Goal: Transaction & Acquisition: Subscribe to service/newsletter

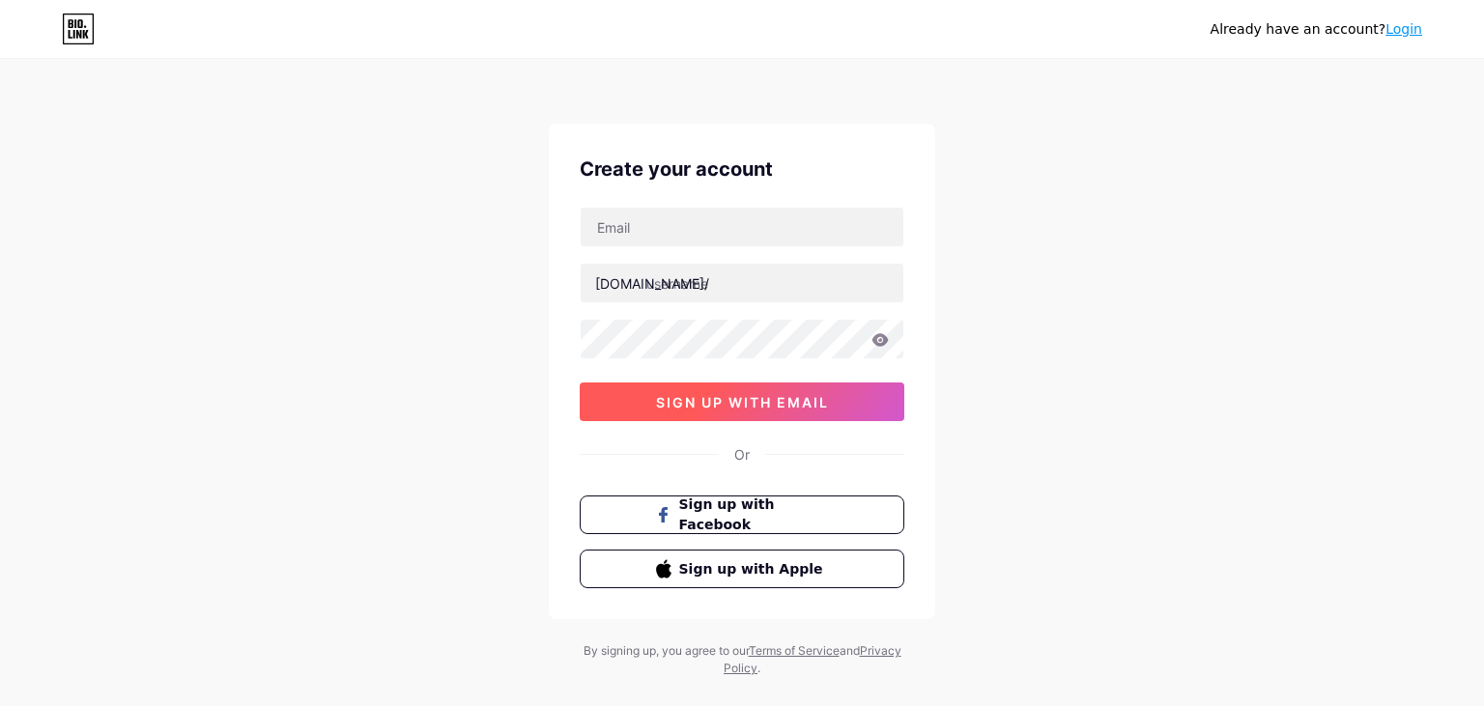
click at [752, 409] on span "sign up with email" at bounding box center [742, 402] width 173 height 16
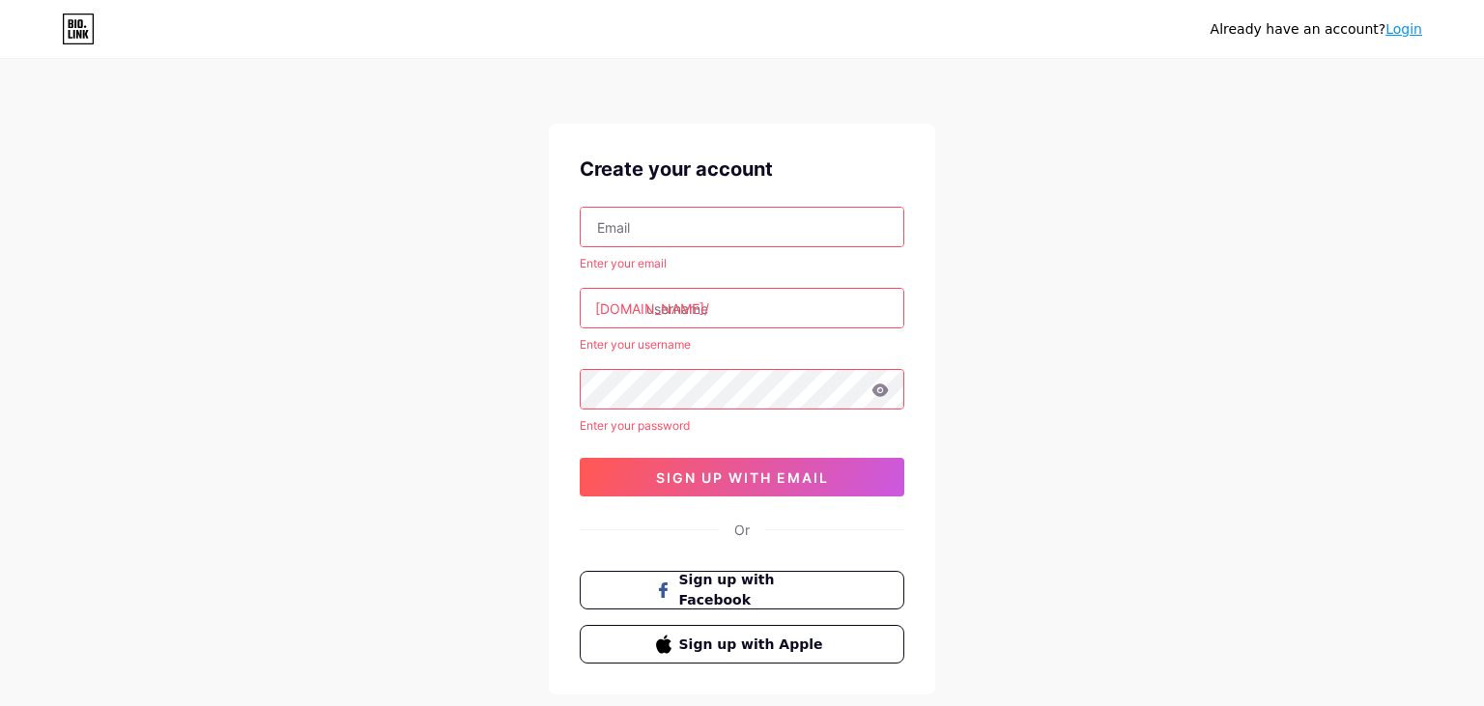
click at [677, 218] on input "text" at bounding box center [742, 227] width 323 height 39
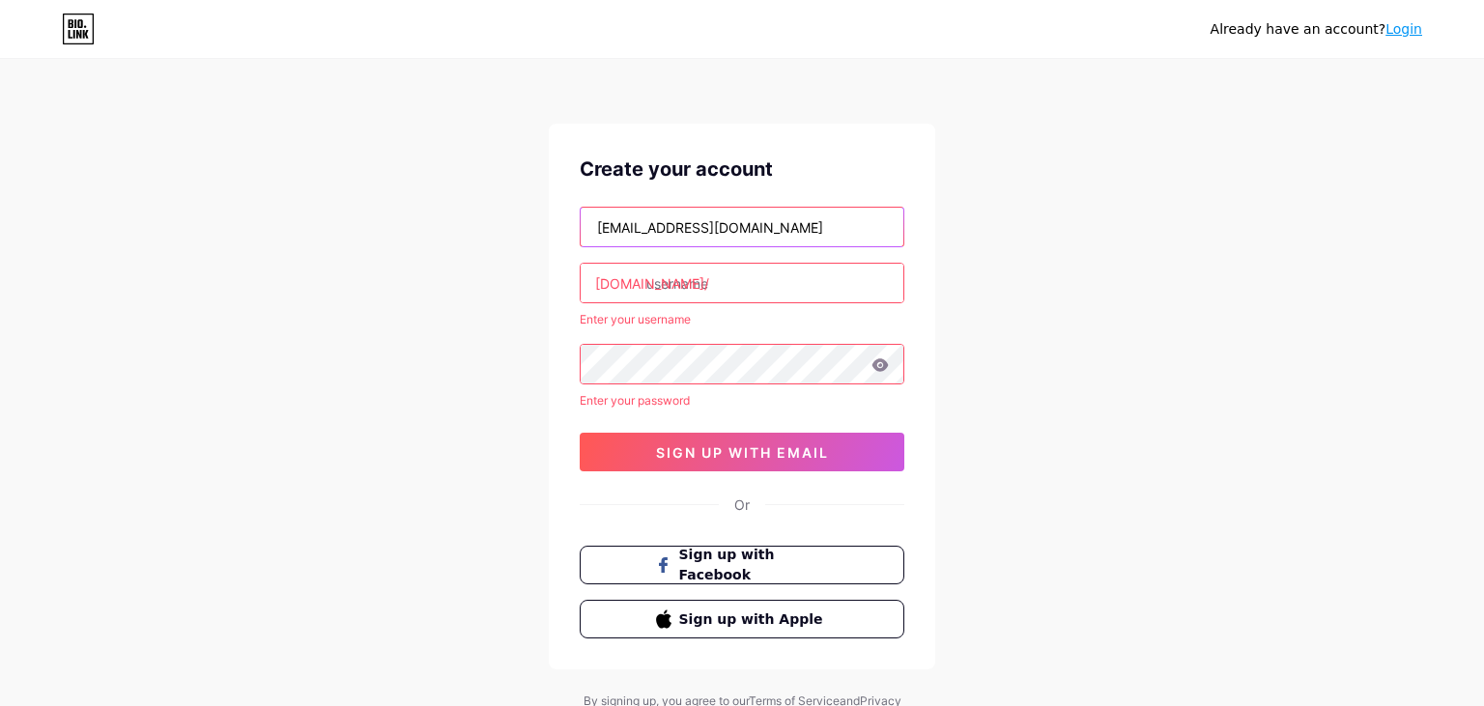
type input "gunesrom@gmail.com"
click at [762, 287] on input "text" at bounding box center [742, 283] width 323 height 39
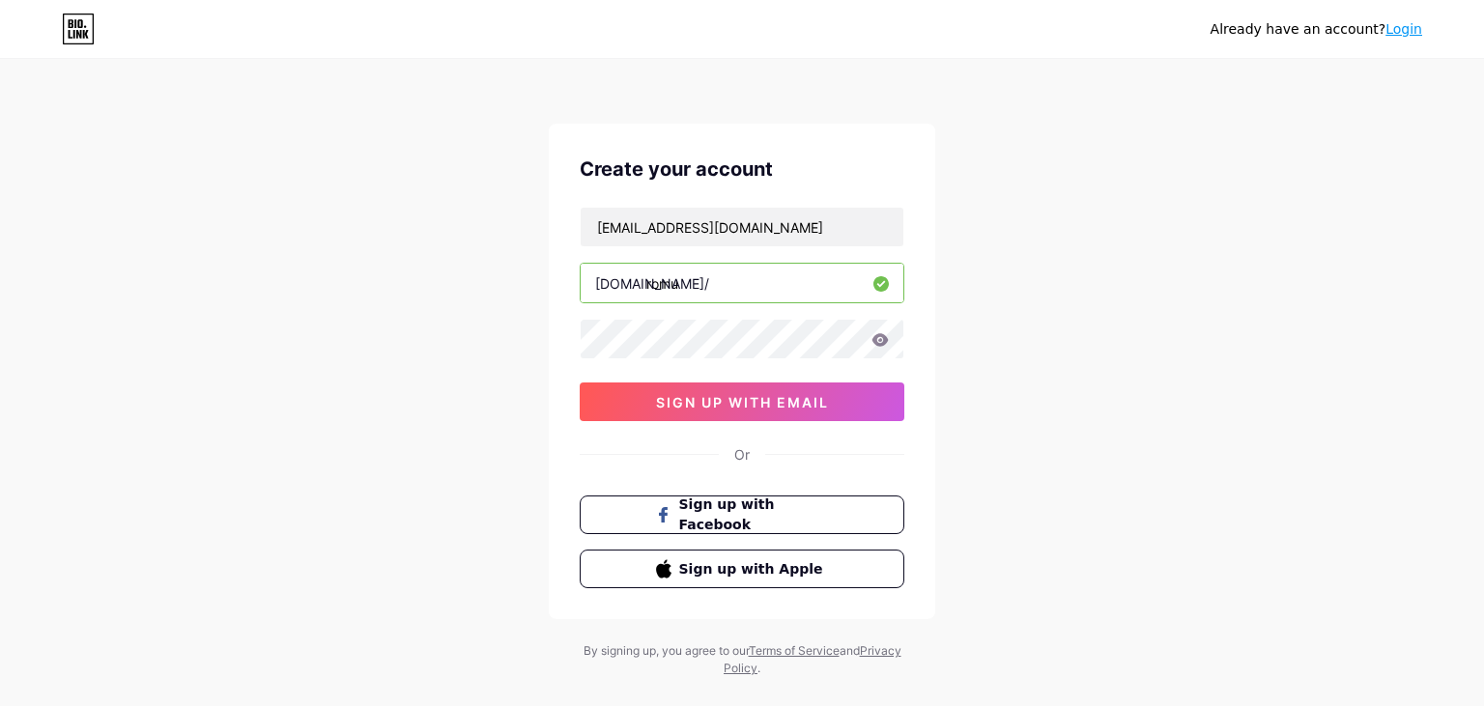
type input "romu"
click at [888, 339] on icon at bounding box center [880, 339] width 16 height 13
click at [791, 407] on span "sign up with email" at bounding box center [742, 402] width 173 height 16
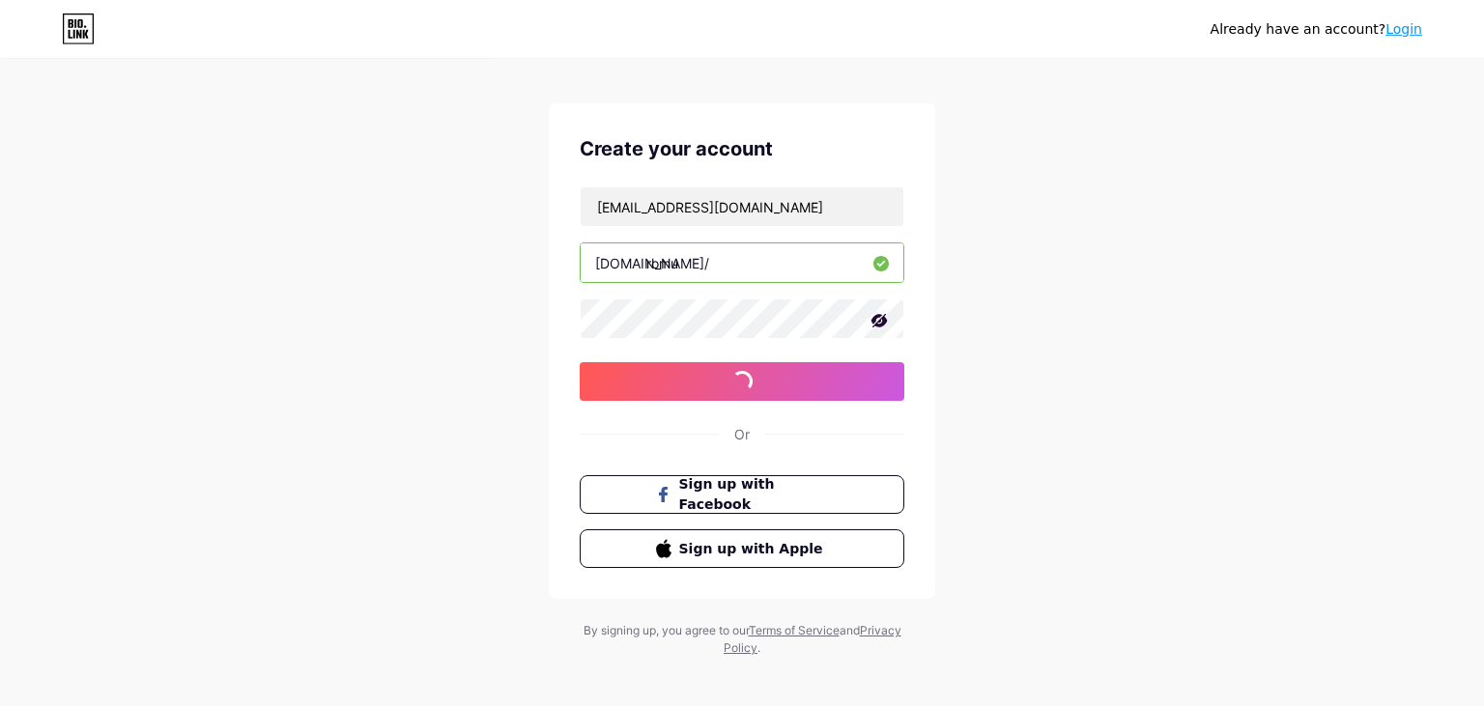
scroll to position [31, 0]
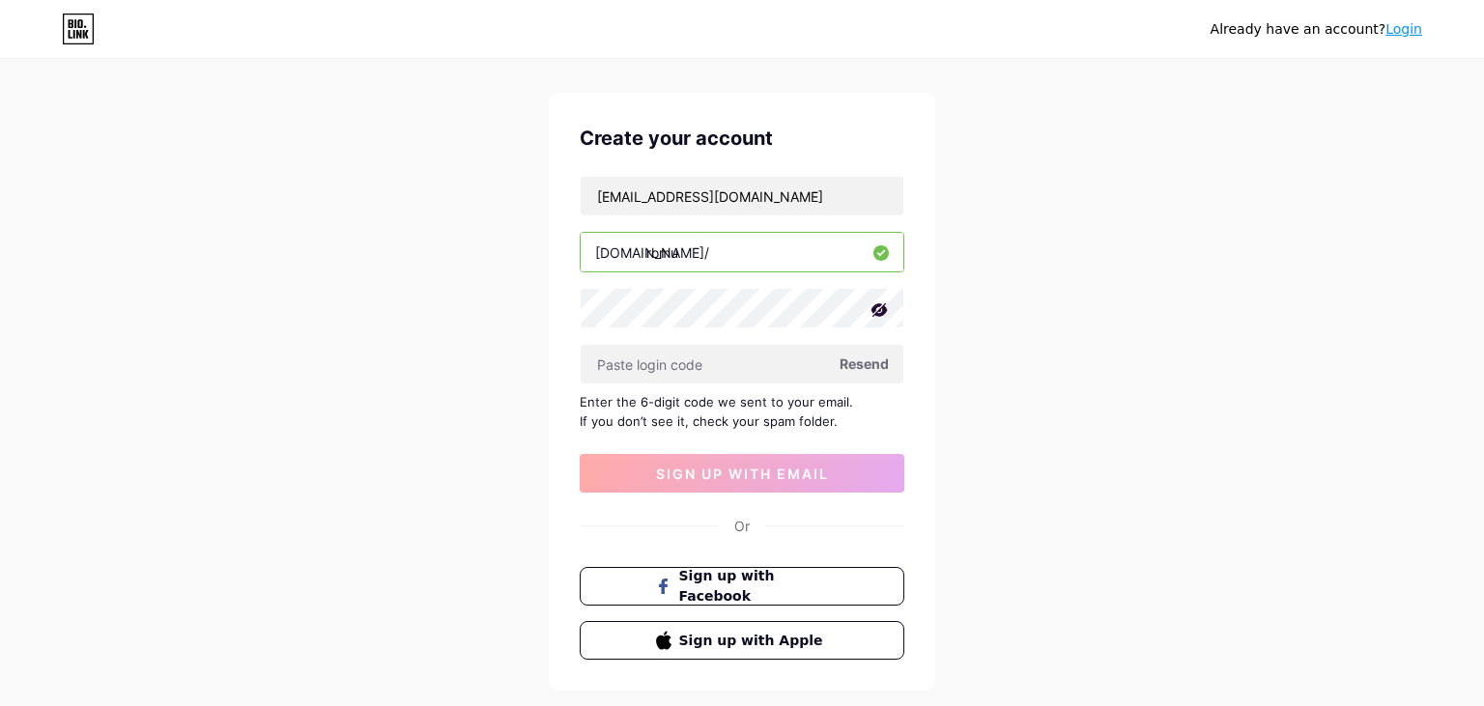
click at [872, 364] on span "Resend" at bounding box center [864, 364] width 49 height 20
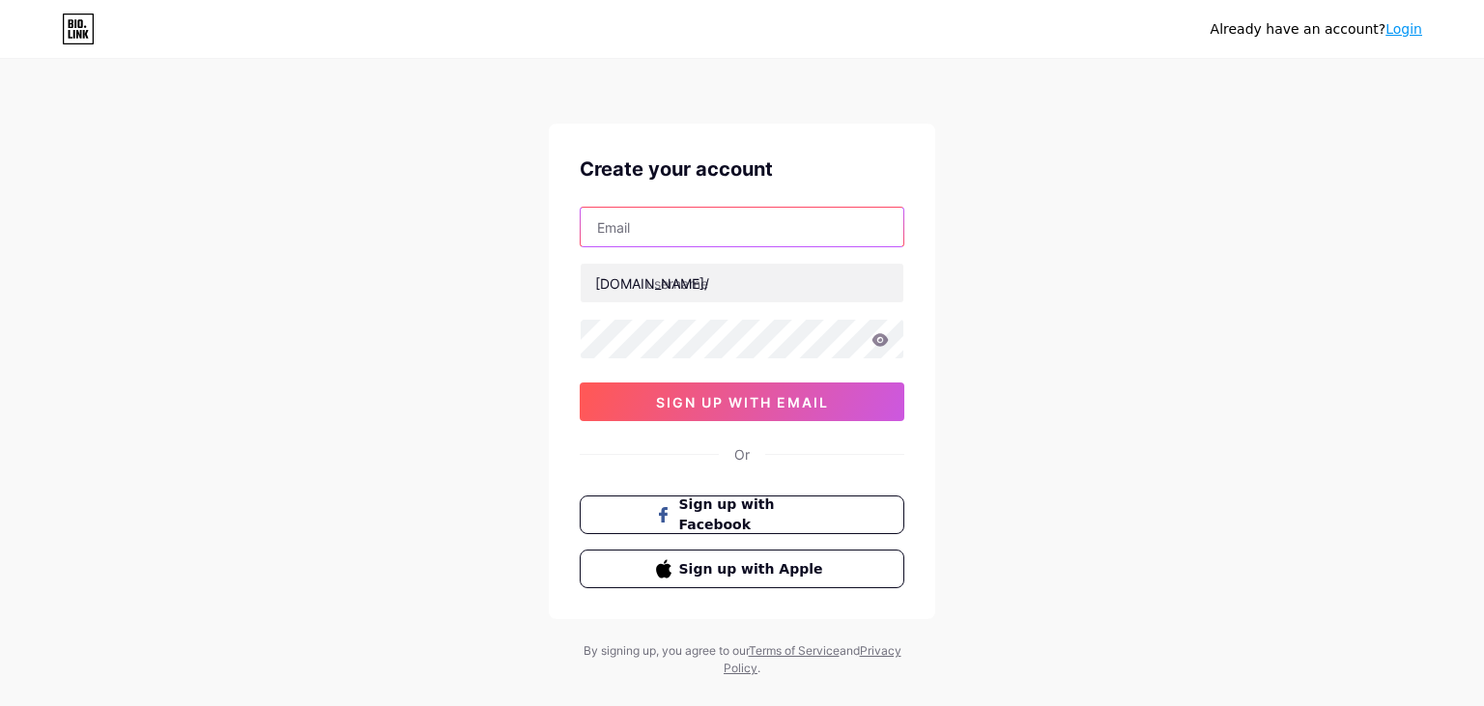
click at [698, 242] on input "text" at bounding box center [742, 227] width 323 height 39
type input "[EMAIL_ADDRESS][DOMAIN_NAME]"
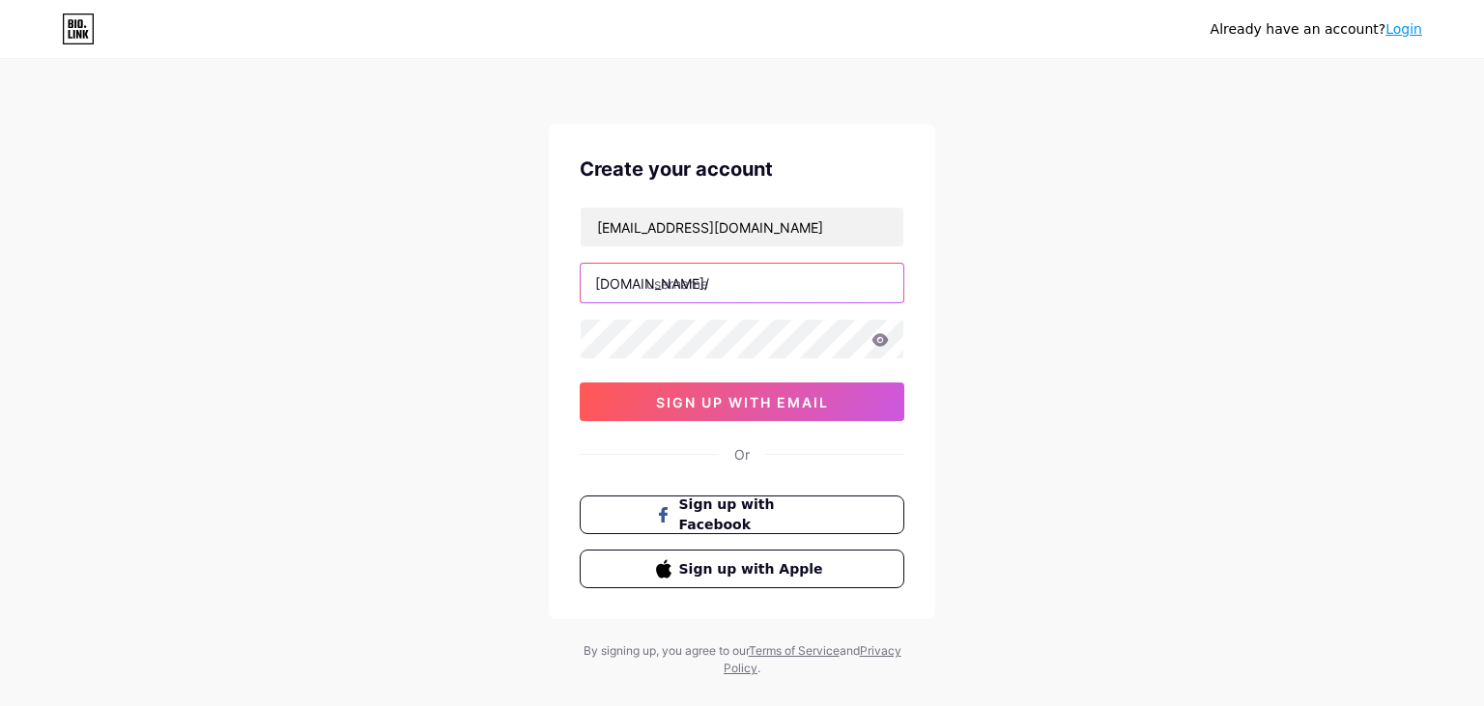
click at [703, 278] on input "text" at bounding box center [742, 283] width 323 height 39
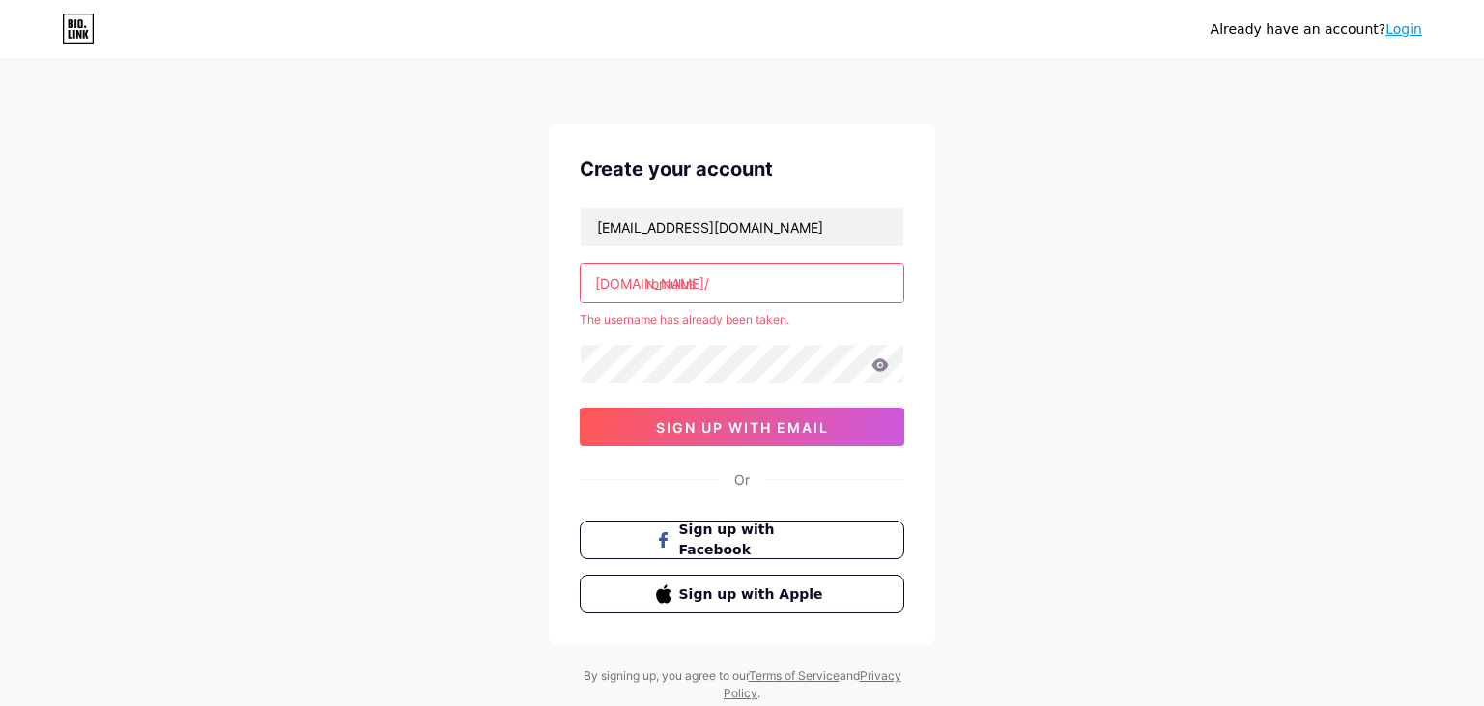
click at [737, 342] on div "[EMAIL_ADDRESS][DOMAIN_NAME] [DOMAIN_NAME]/ romulus The username has already be…" at bounding box center [742, 327] width 325 height 240
click at [727, 282] on input "romulus" at bounding box center [742, 283] width 323 height 39
click at [710, 288] on input "romulus" at bounding box center [742, 283] width 323 height 39
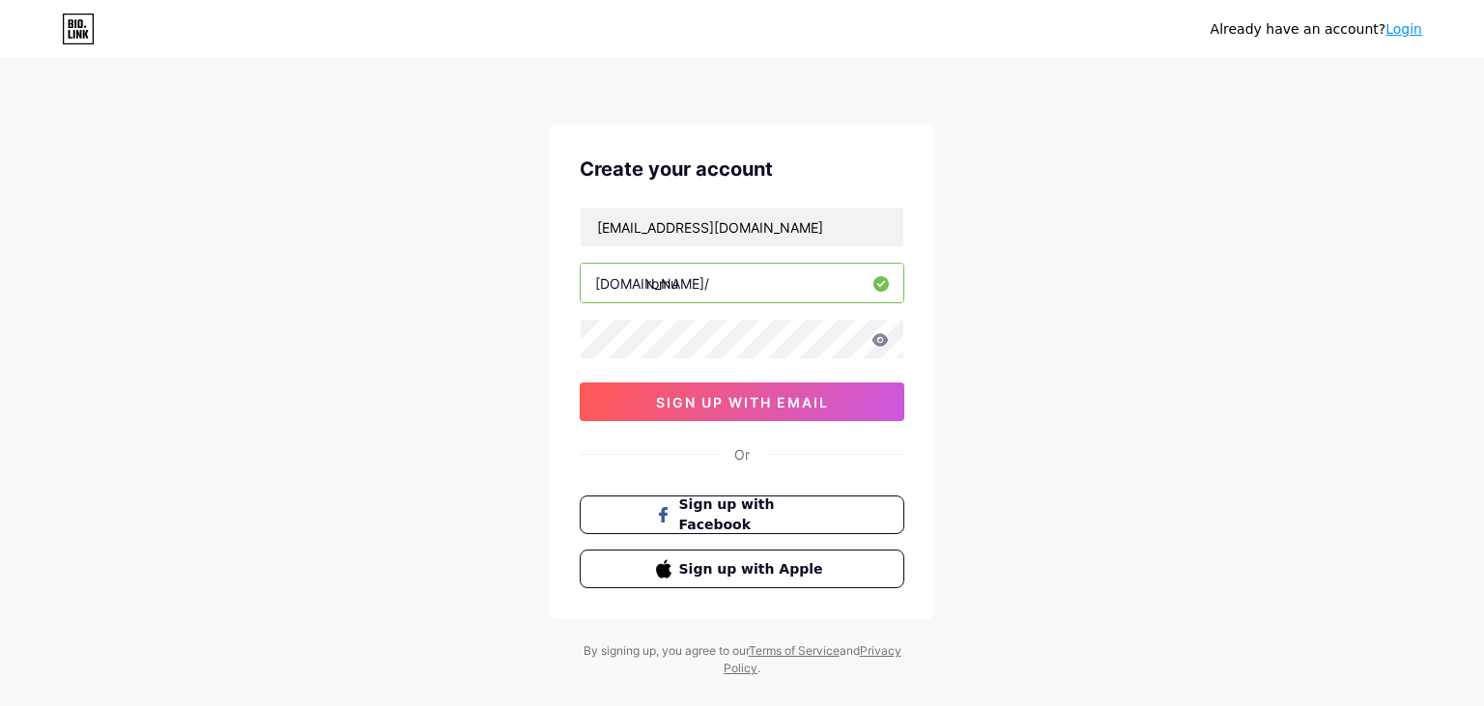
type input "romu"
click at [875, 334] on icon at bounding box center [879, 340] width 17 height 14
click at [824, 408] on span "sign up with email" at bounding box center [742, 402] width 173 height 16
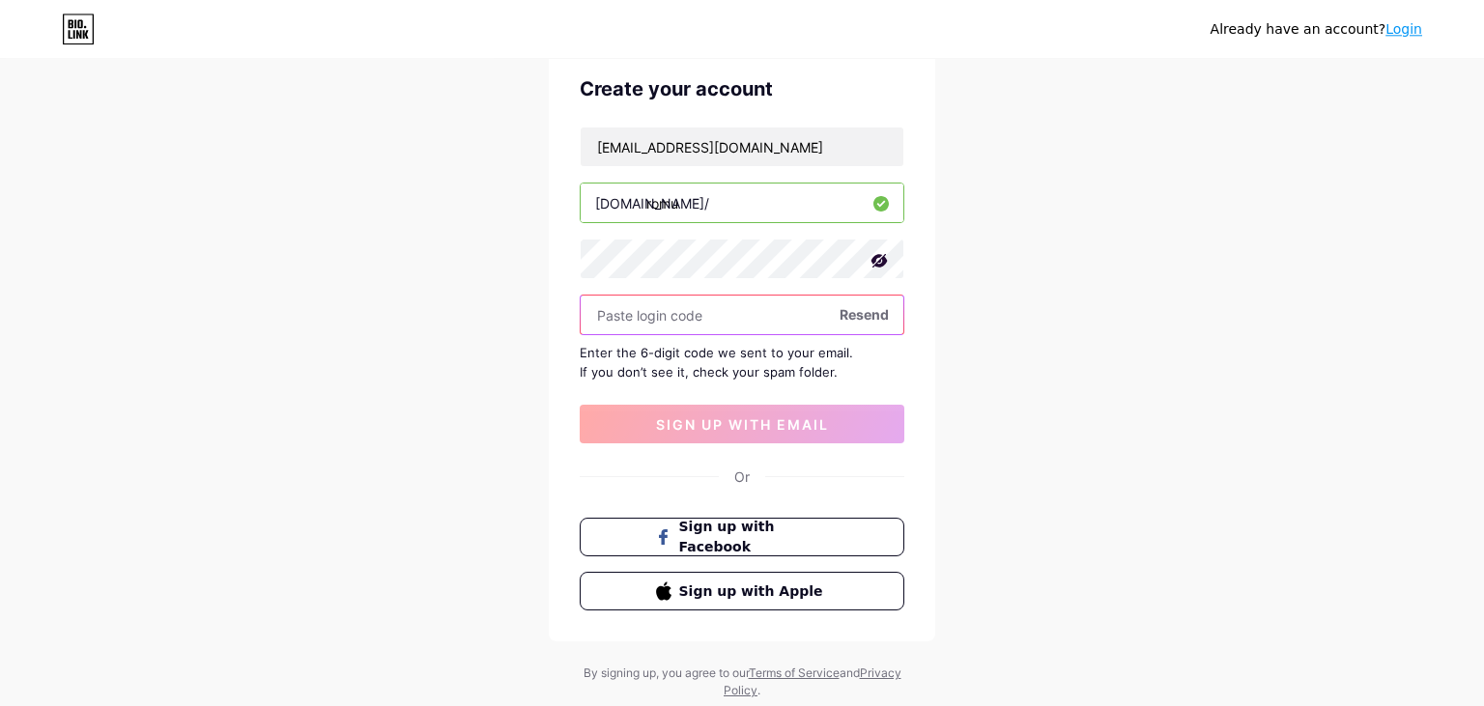
scroll to position [133, 0]
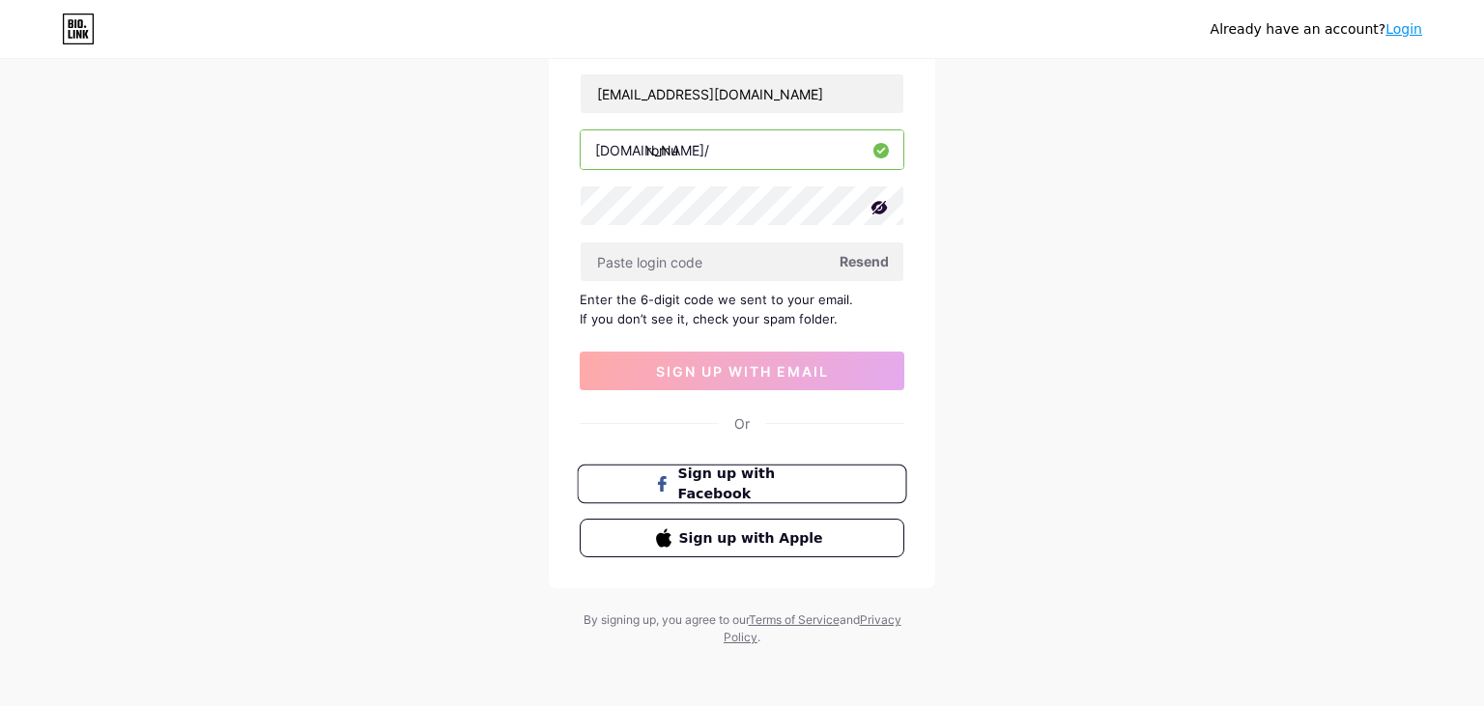
click at [758, 486] on span "Sign up with Facebook" at bounding box center [754, 485] width 152 height 42
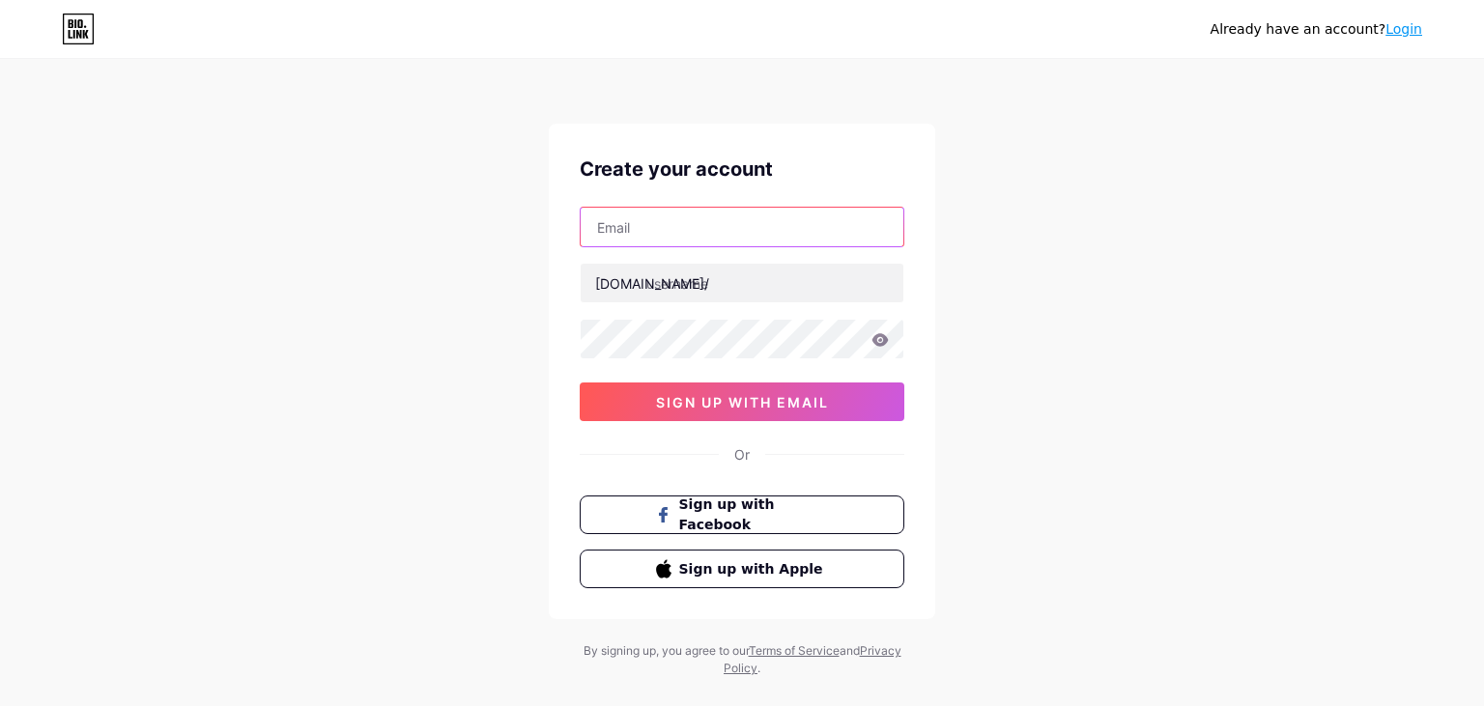
click at [651, 232] on input "text" at bounding box center [742, 227] width 323 height 39
type input "technique@excellence-swimmingpool.mu"
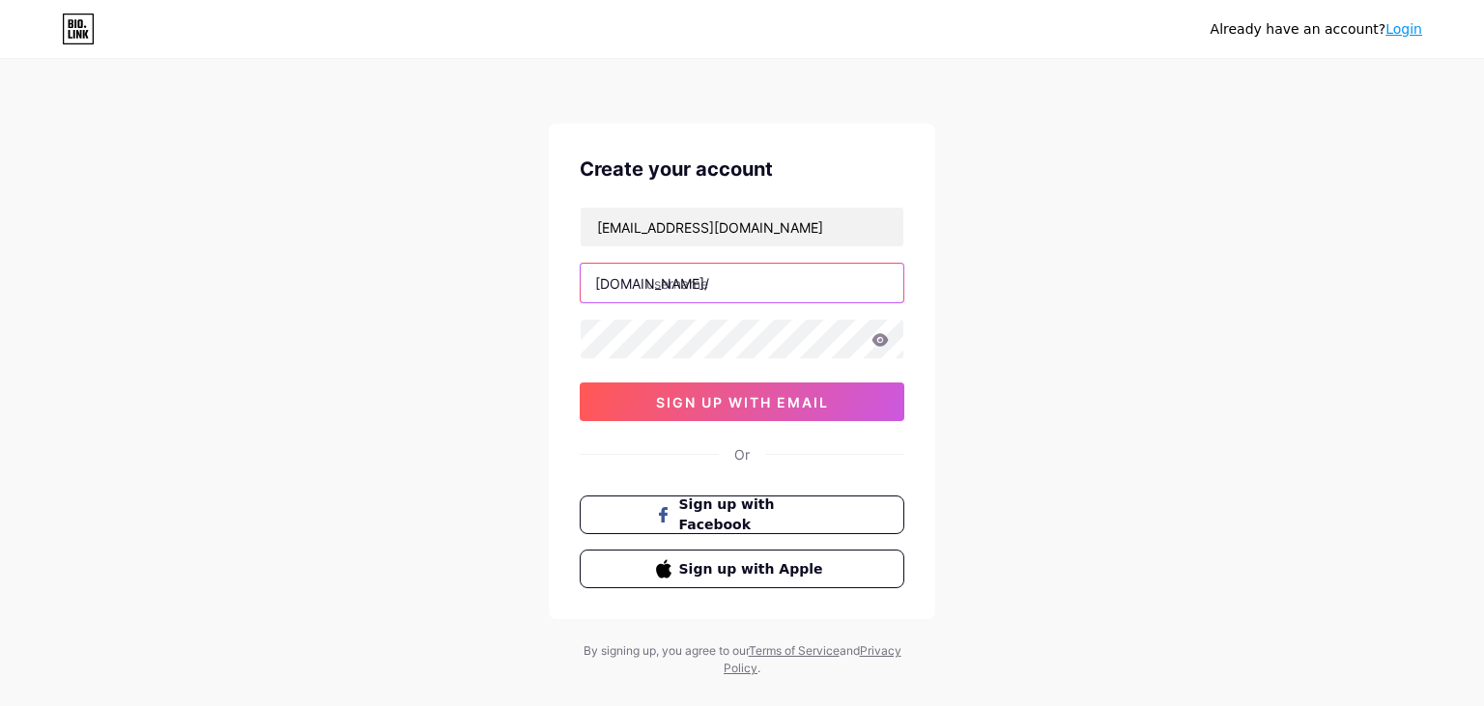
click at [689, 271] on input "text" at bounding box center [742, 283] width 323 height 39
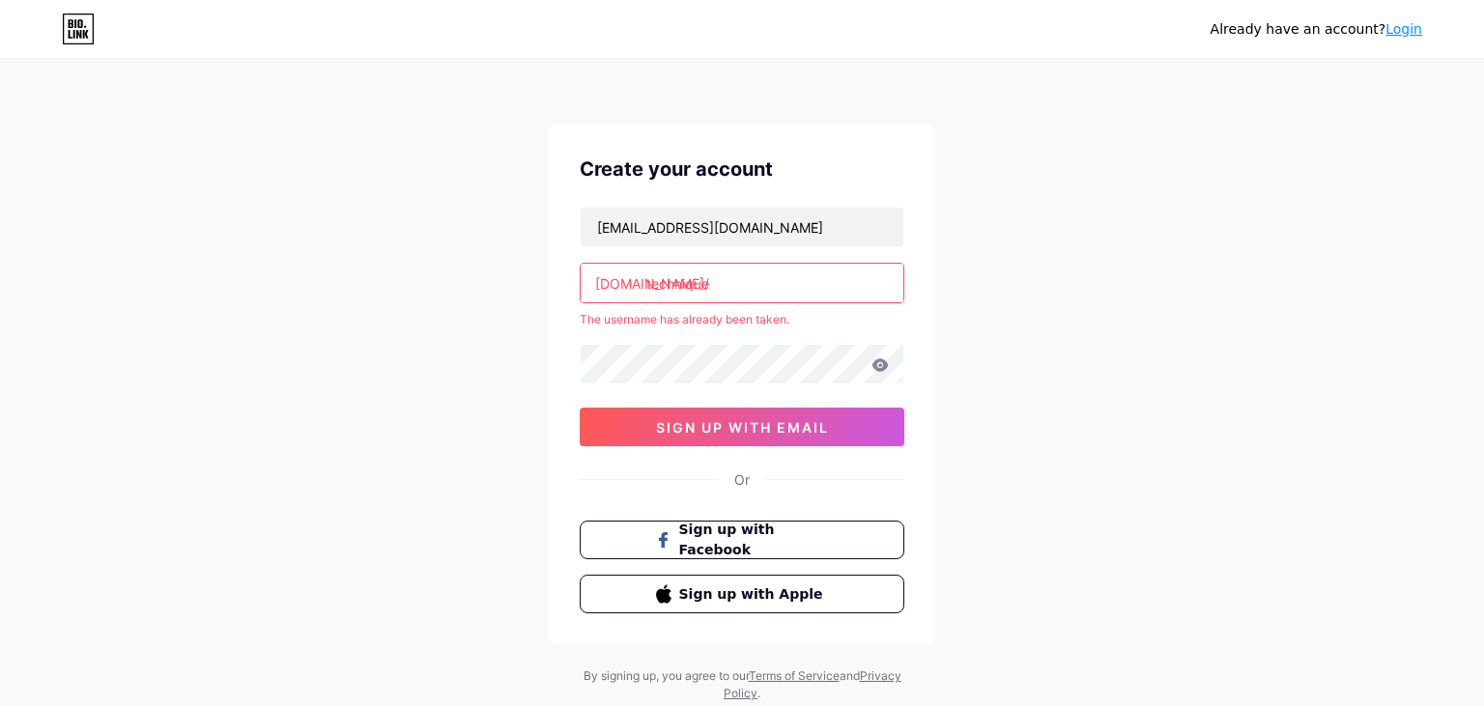
click at [700, 322] on div "The username has already been taken." at bounding box center [742, 319] width 325 height 17
click at [731, 271] on input "technique" at bounding box center [742, 283] width 323 height 39
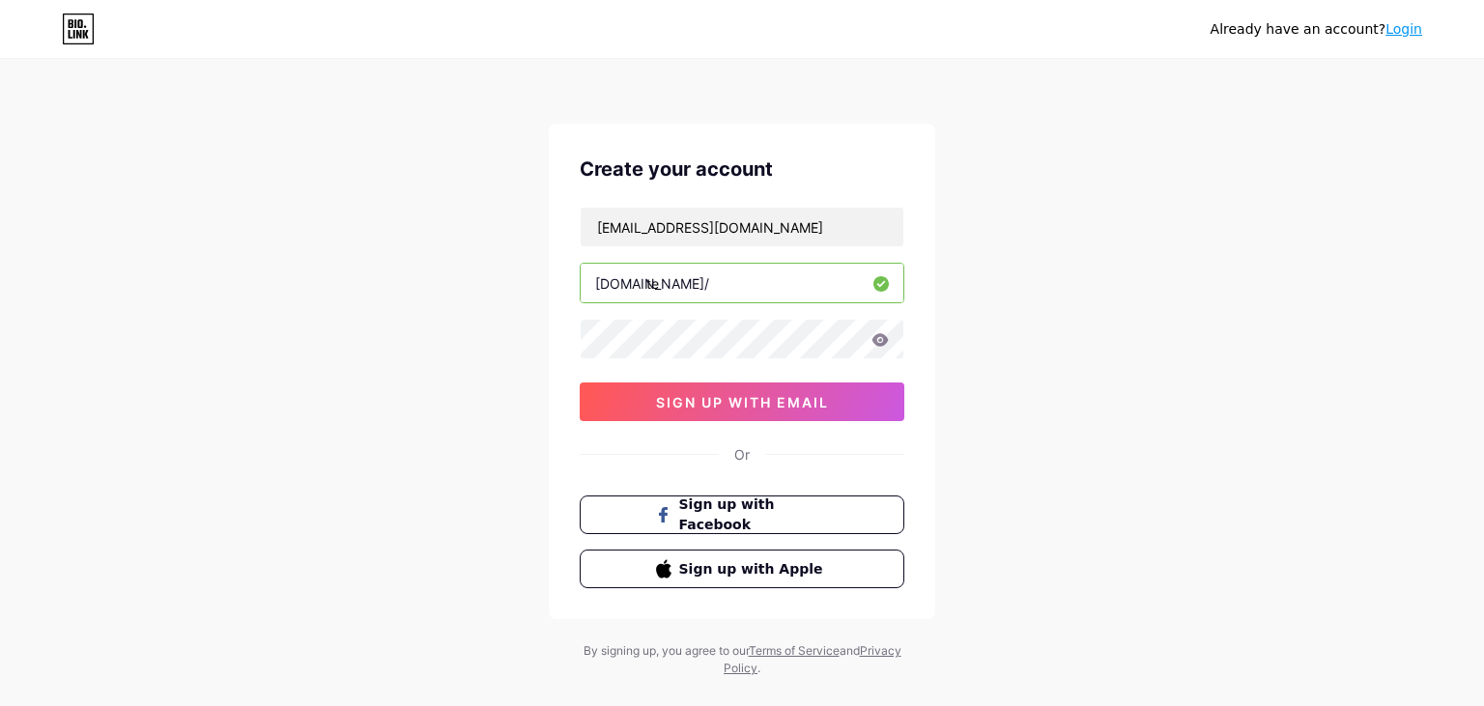
type input "t"
type input "excellence"
click at [883, 339] on icon at bounding box center [879, 340] width 17 height 14
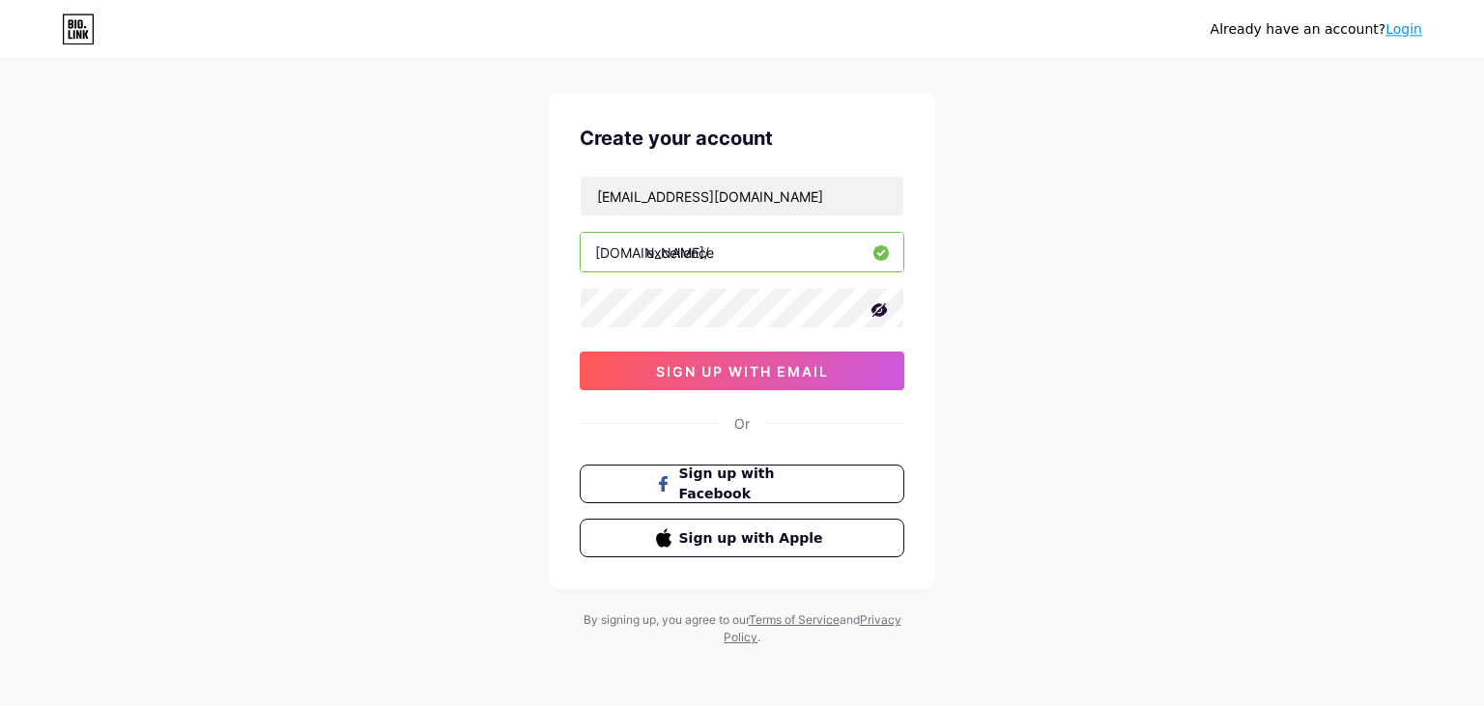
scroll to position [31, 0]
click at [810, 356] on button "sign up with email" at bounding box center [742, 371] width 325 height 39
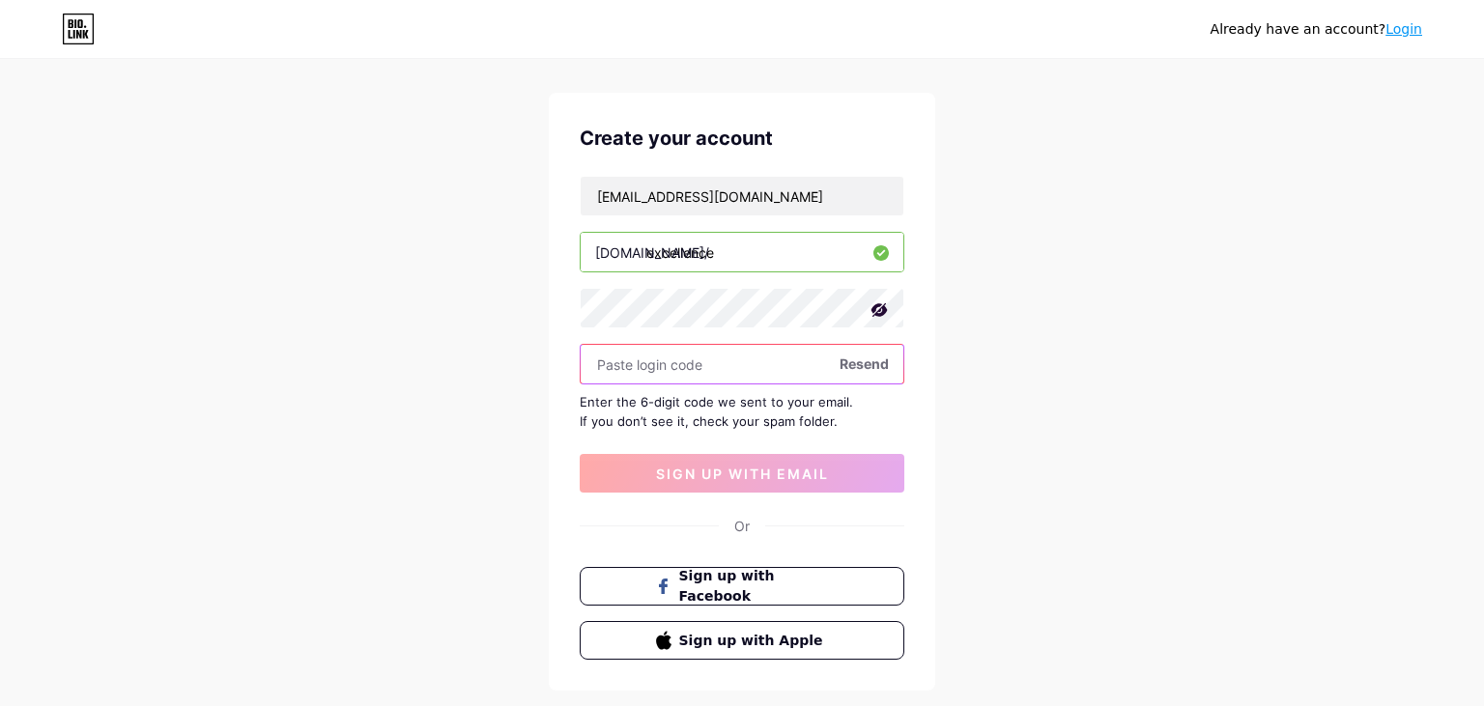
paste input "443972"
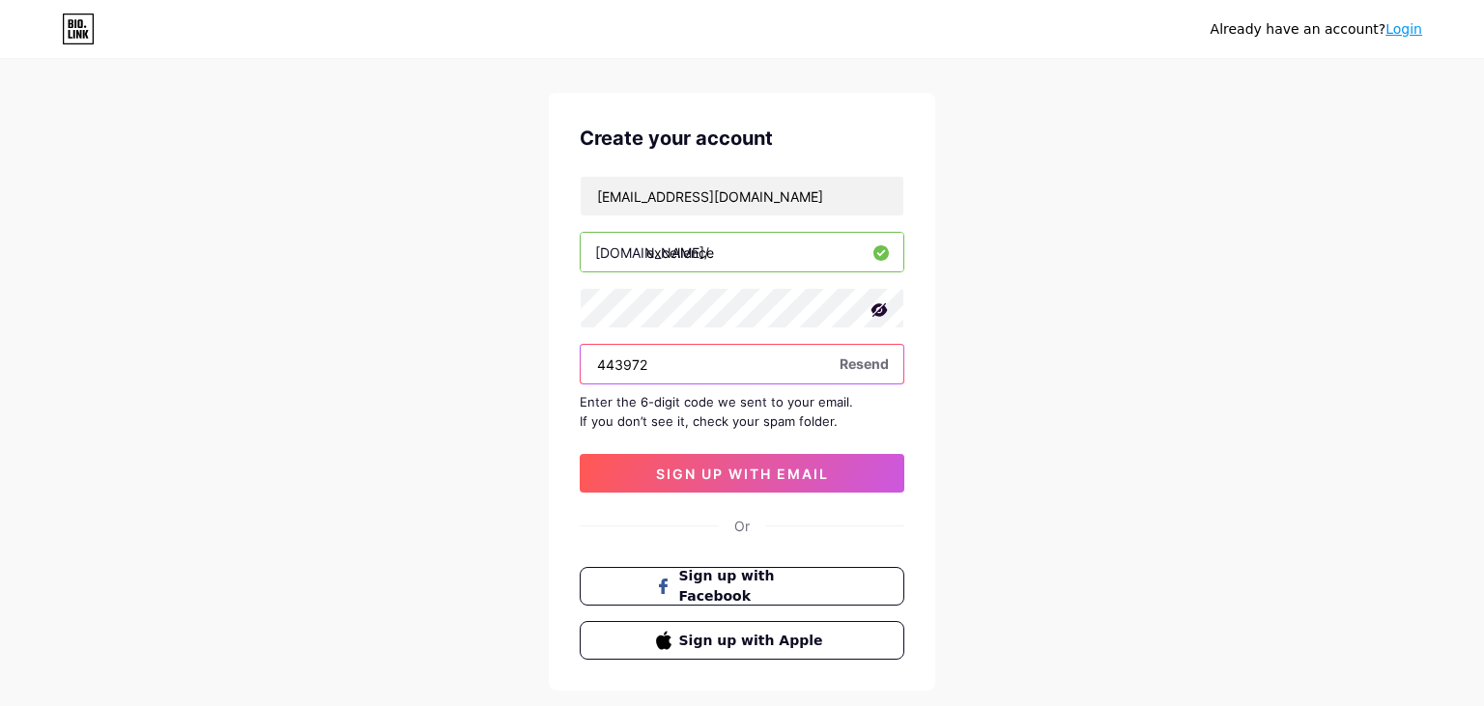
drag, startPoint x: 600, startPoint y: 359, endPoint x: 564, endPoint y: 357, distance: 35.8
click at [581, 357] on input "443972" at bounding box center [742, 364] width 323 height 39
type input "443972"
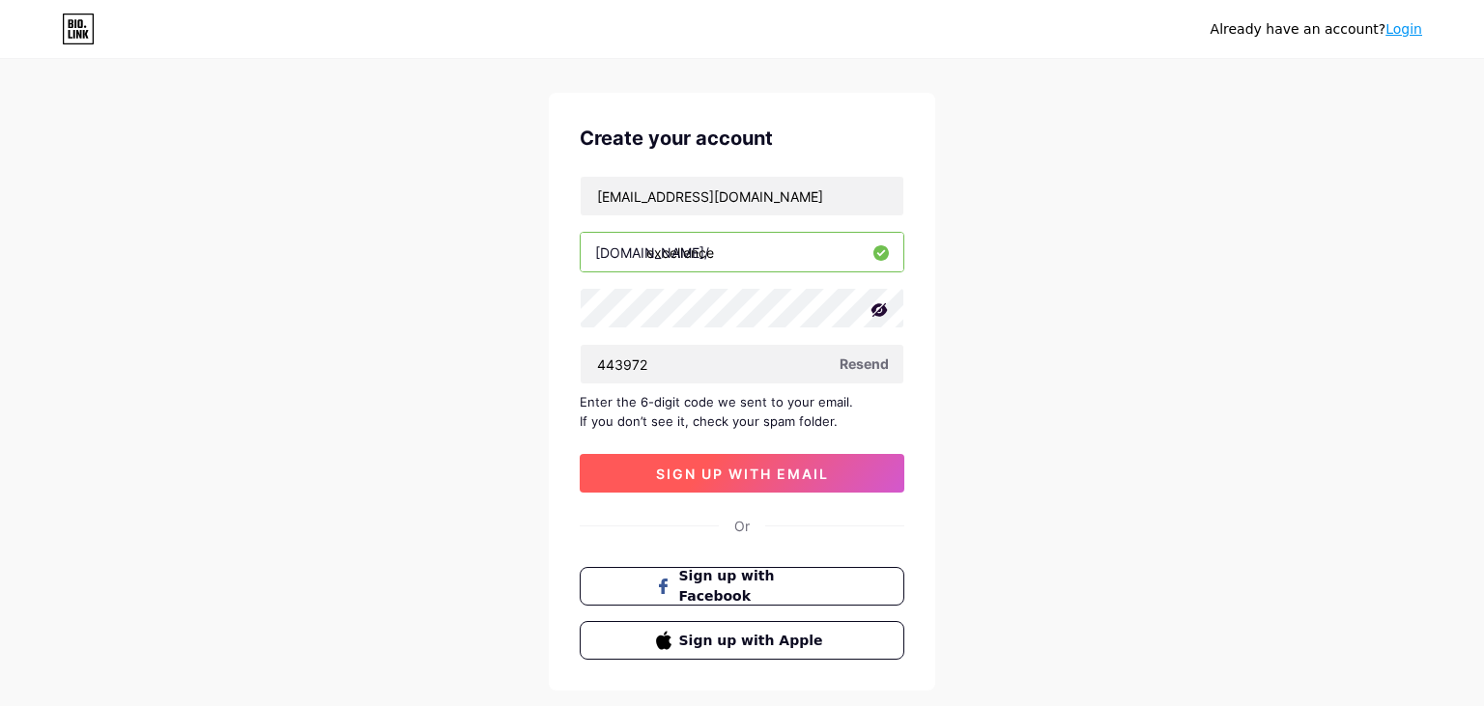
click at [718, 474] on span "sign up with email" at bounding box center [742, 474] width 173 height 16
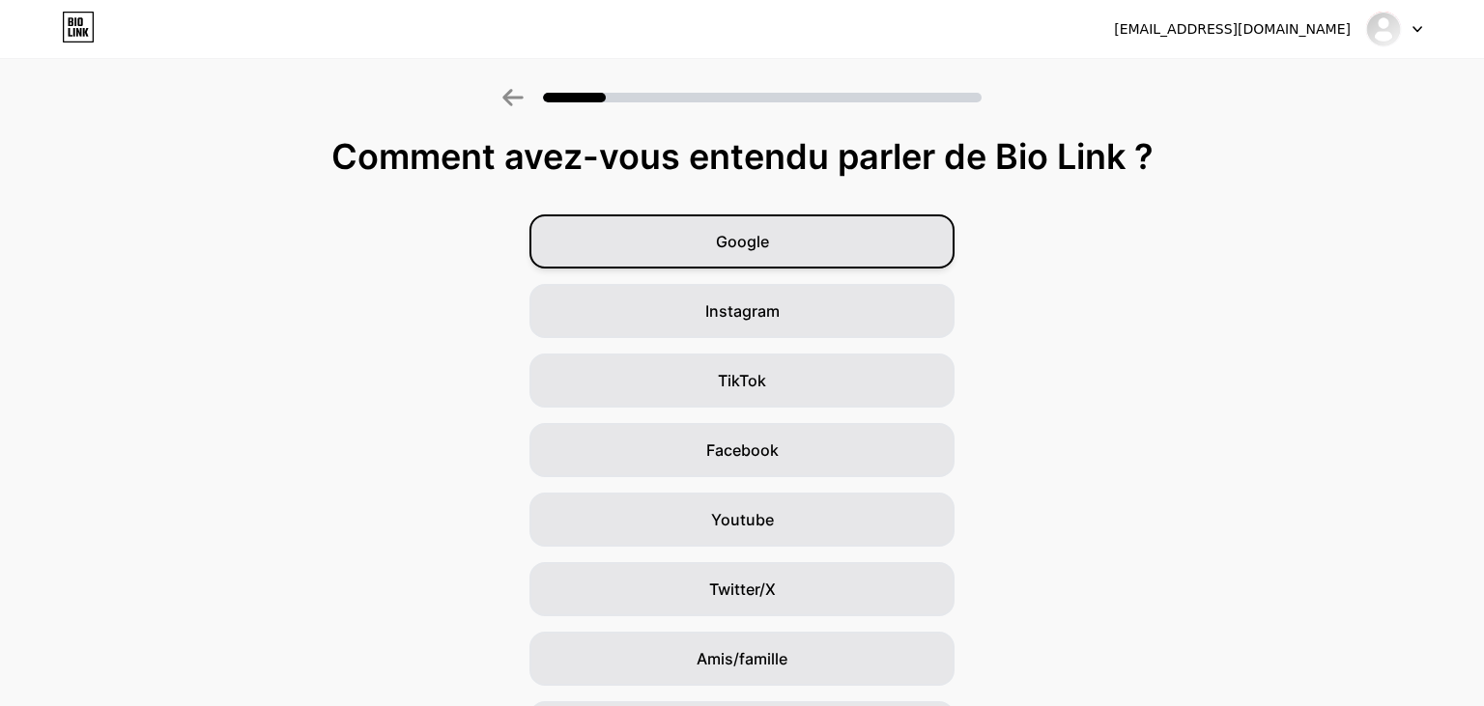
click at [778, 238] on div "Google" at bounding box center [741, 241] width 425 height 54
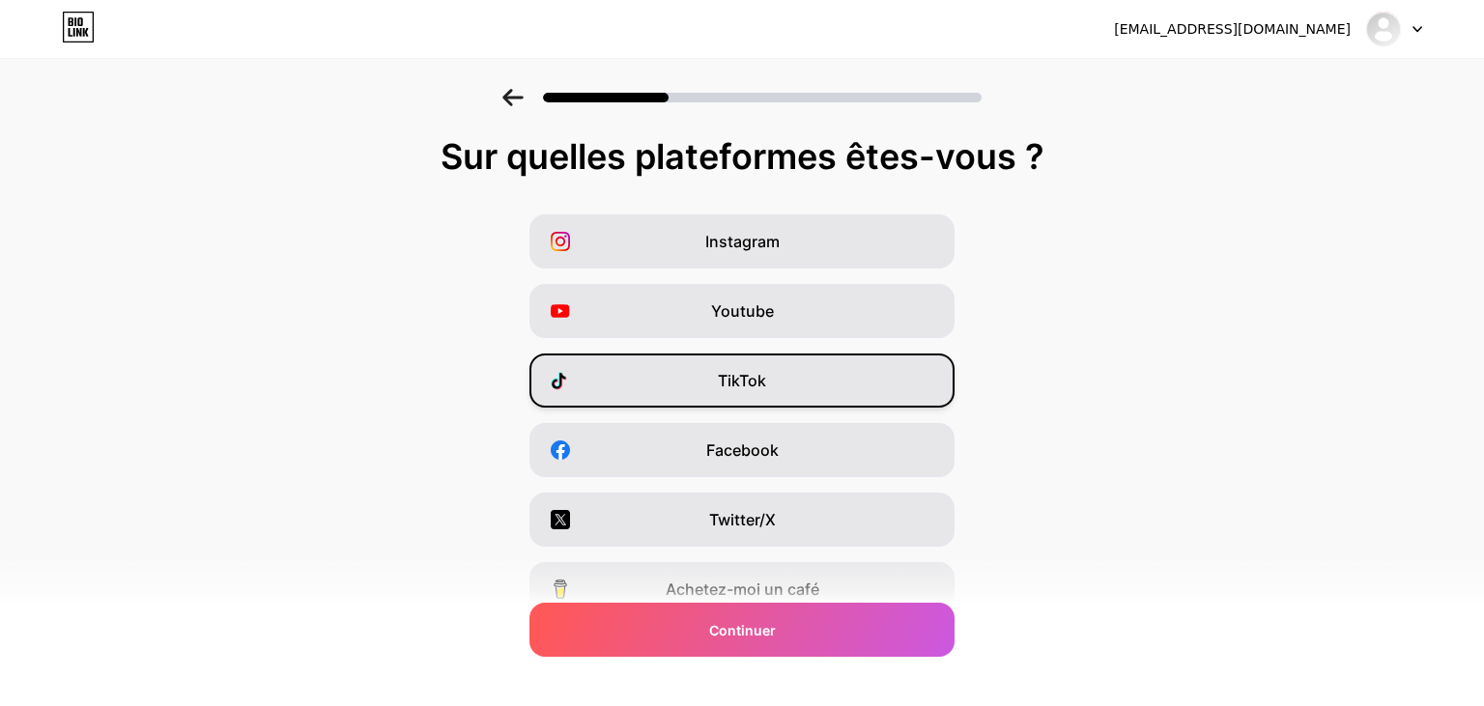
click at [712, 378] on div "TikTok" at bounding box center [741, 381] width 425 height 54
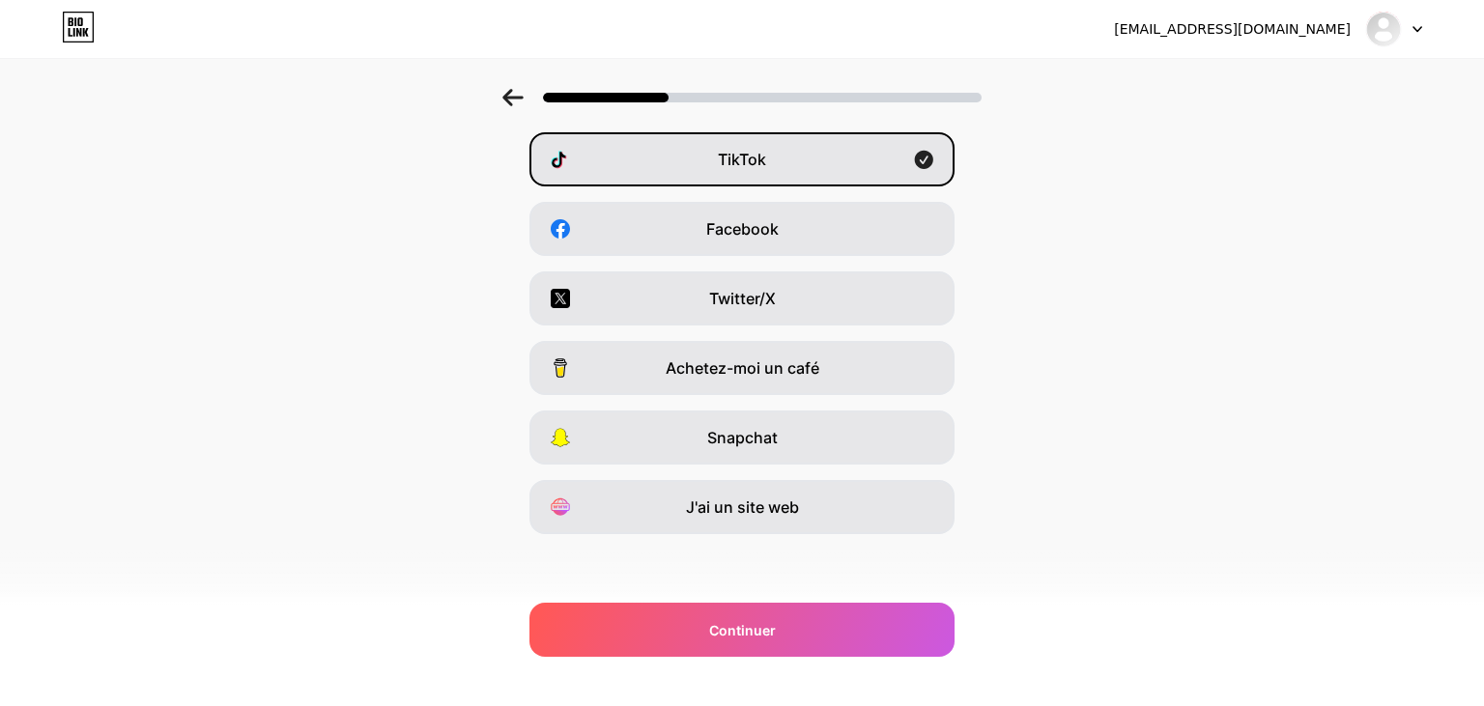
scroll to position [223, 0]
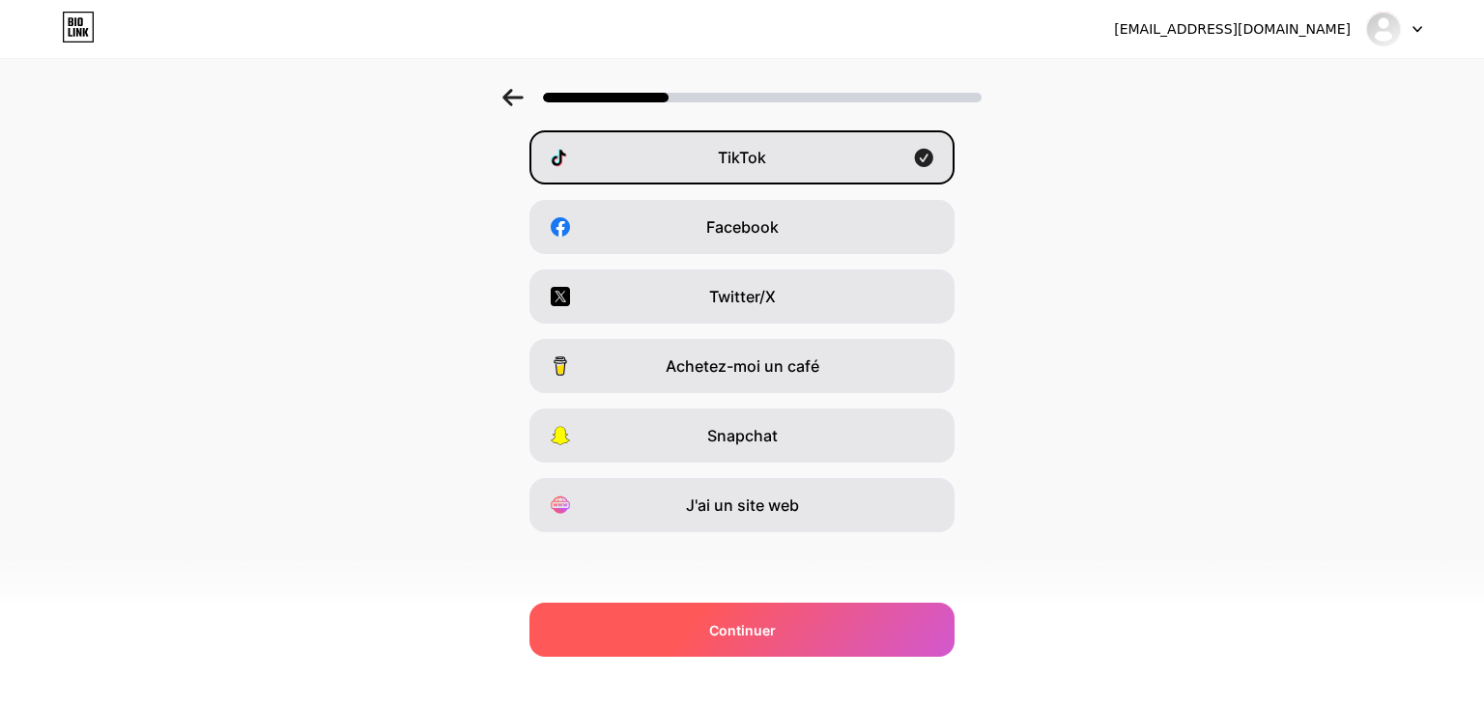
click at [745, 627] on span "Continuer" at bounding box center [742, 630] width 67 height 20
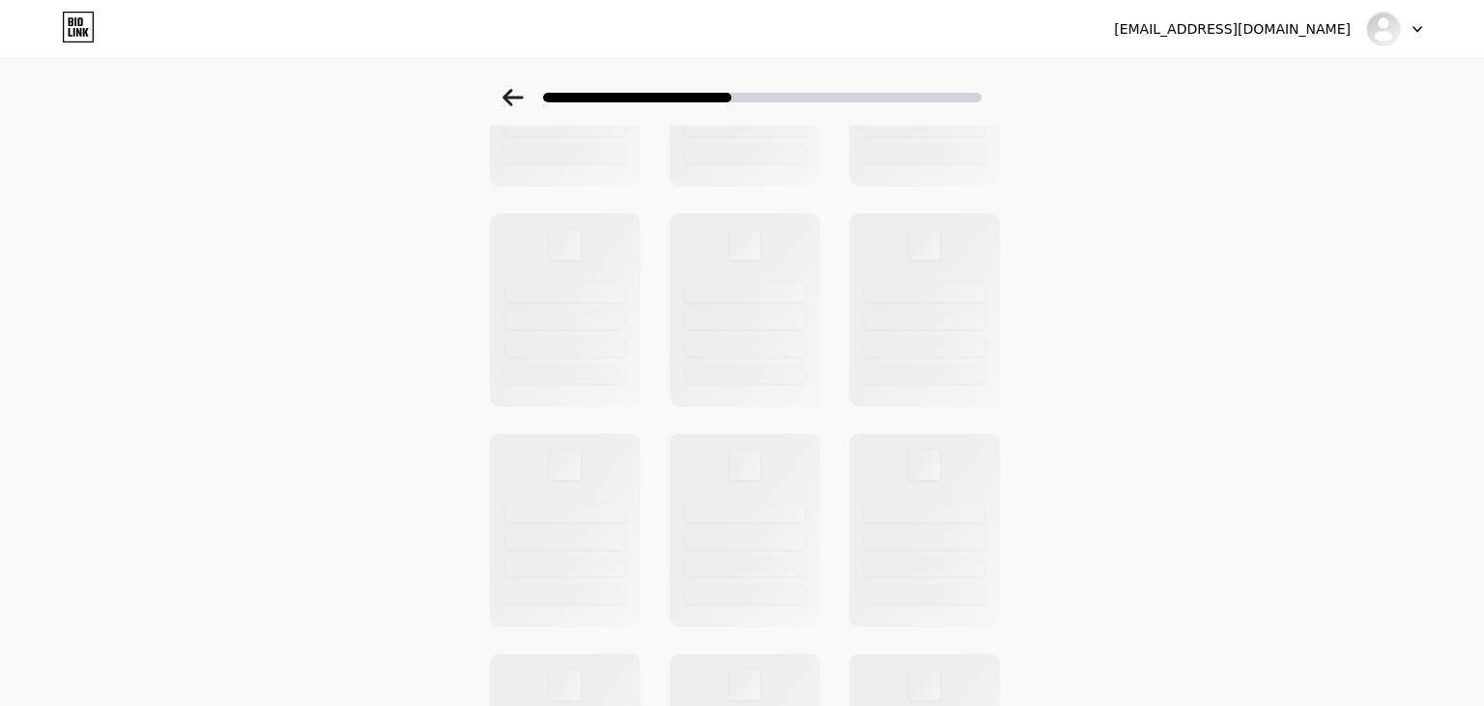
scroll to position [0, 0]
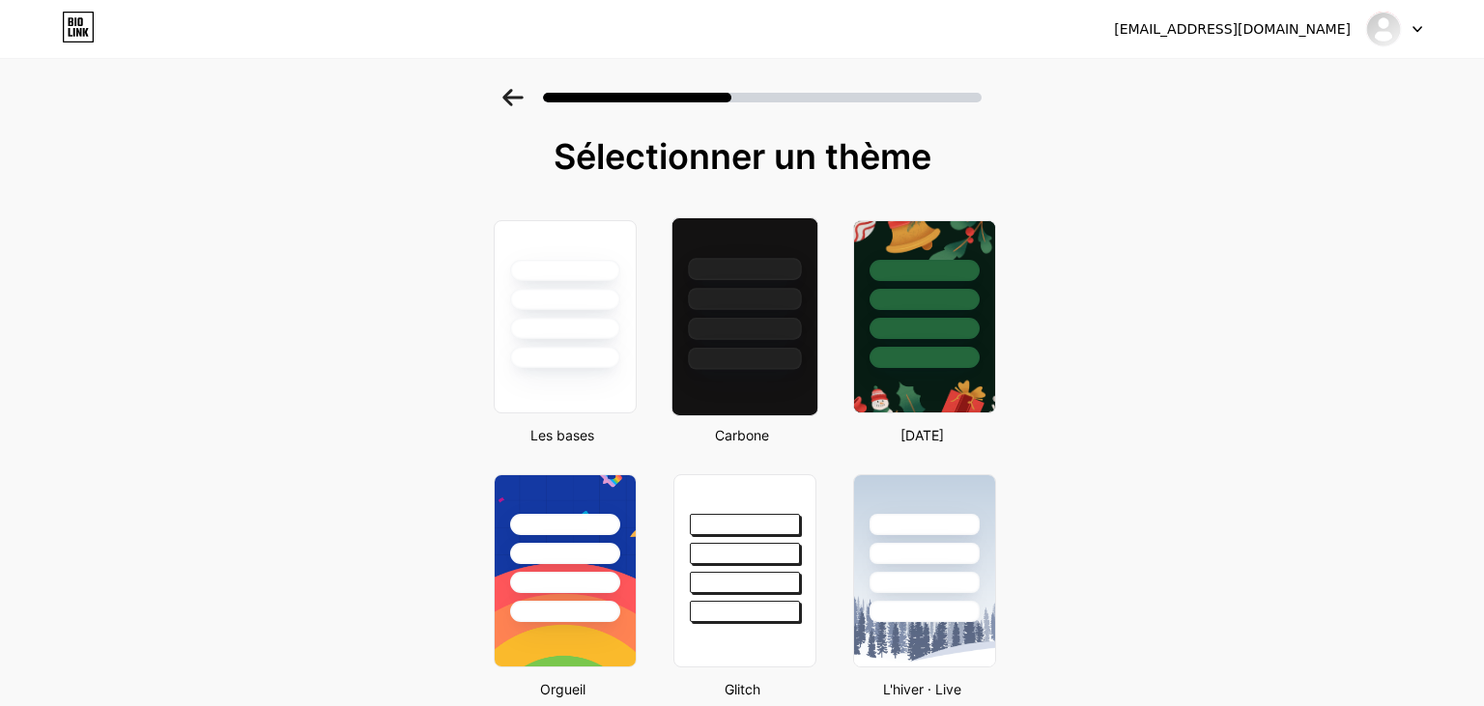
click at [755, 305] on div at bounding box center [744, 299] width 113 height 22
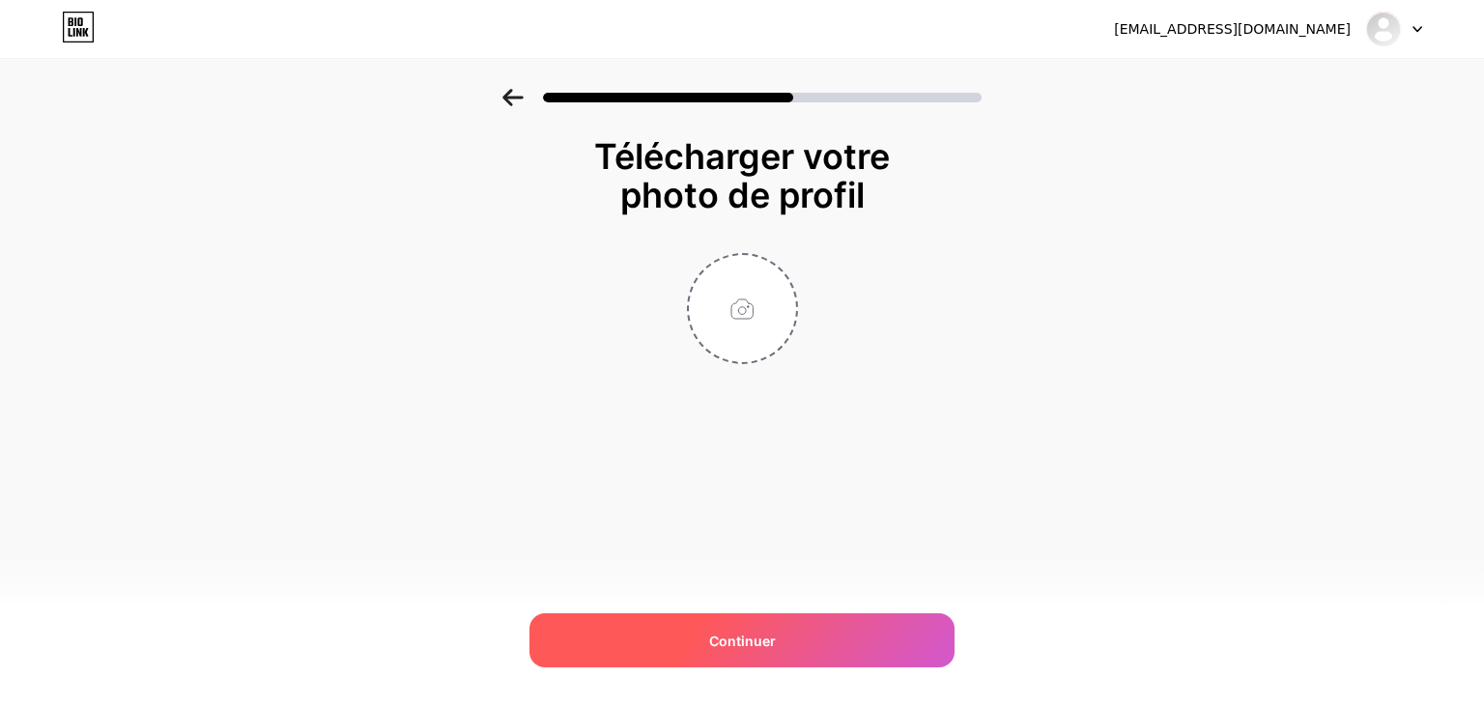
click at [744, 653] on div "Continuer" at bounding box center [741, 640] width 425 height 54
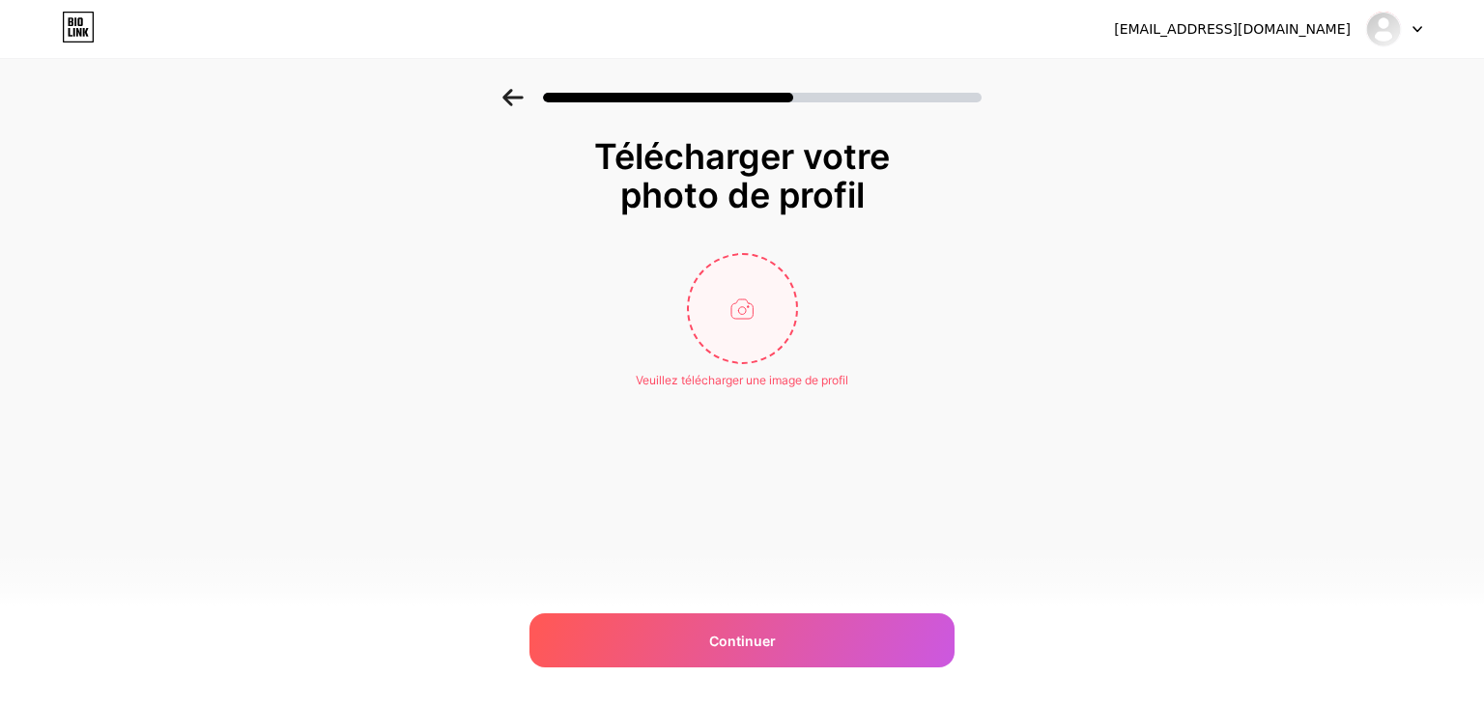
click at [741, 316] on input "file" at bounding box center [742, 308] width 107 height 107
type input "C:\fakepath\Sofia__27s_New_Look.webp"
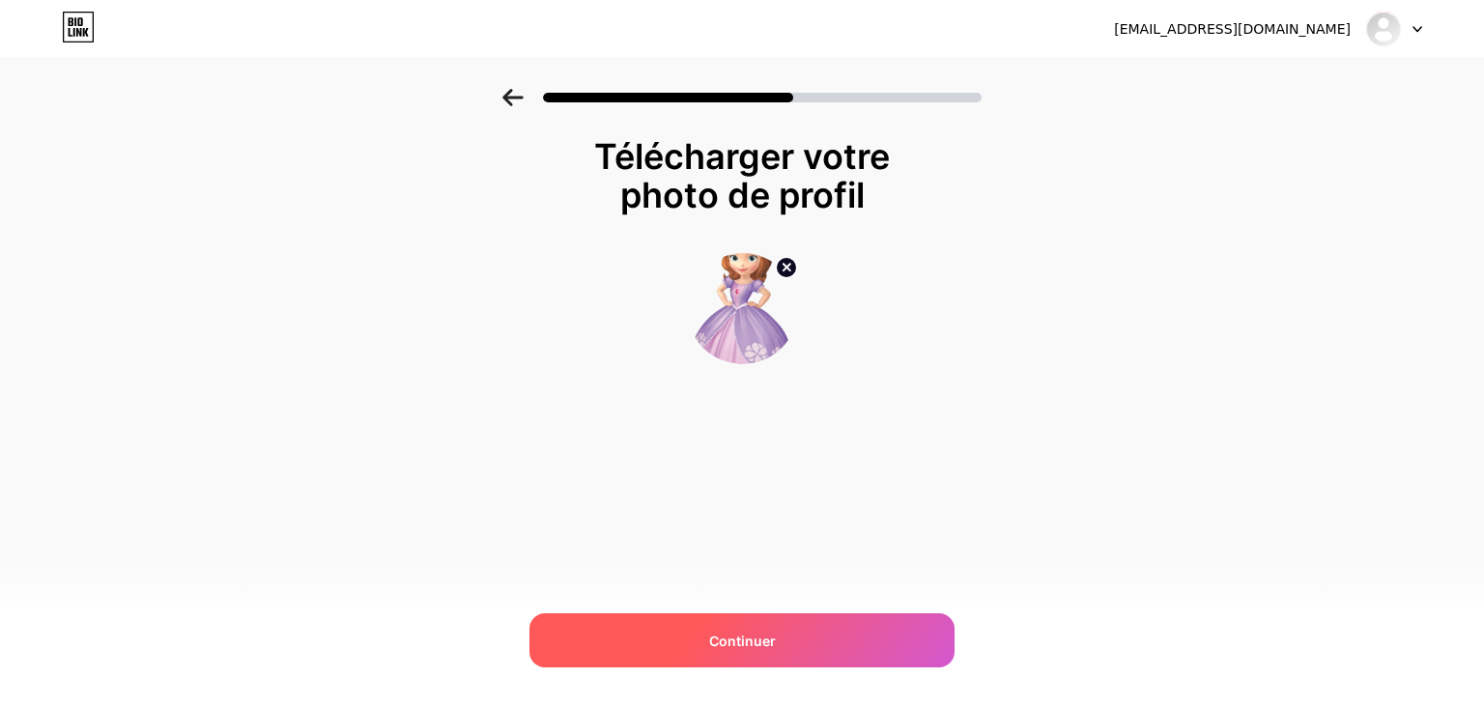
click at [793, 643] on div "Continuer" at bounding box center [741, 640] width 425 height 54
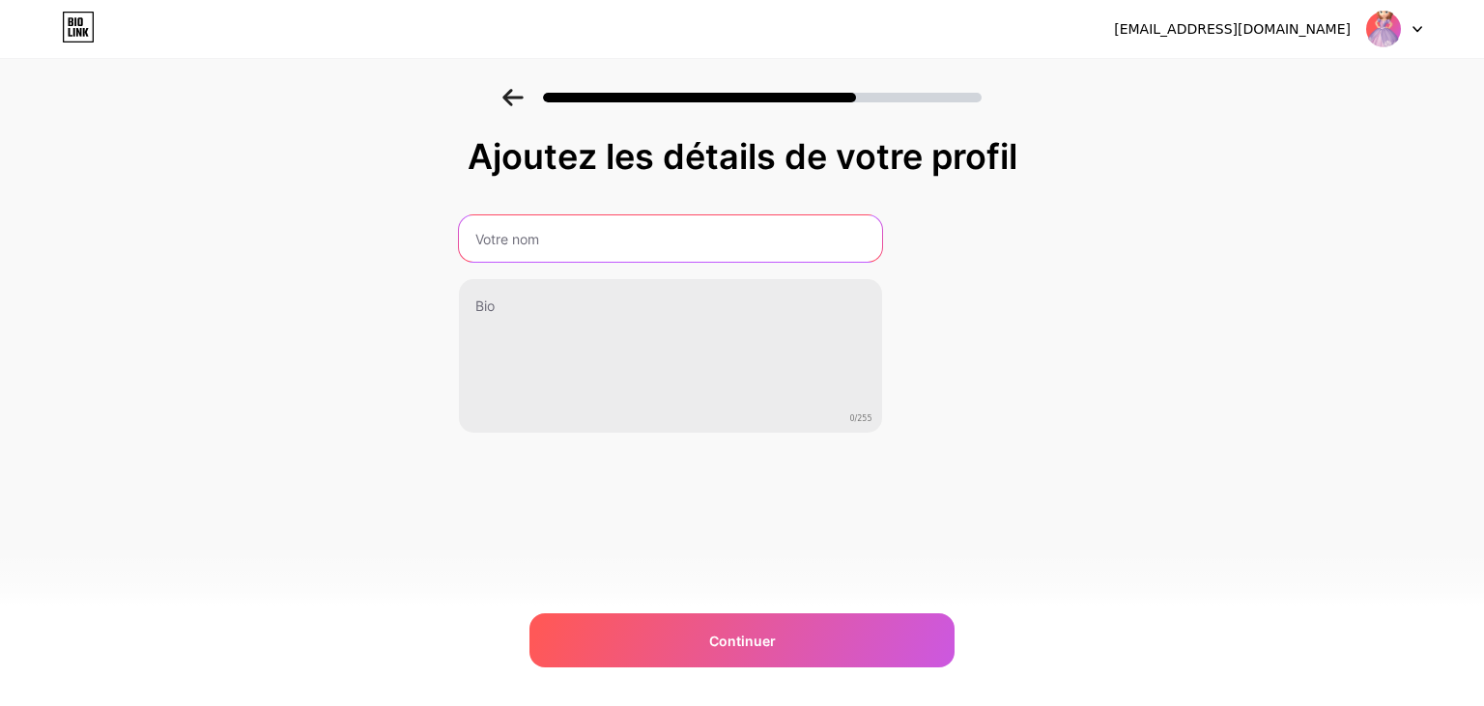
click at [605, 246] on input "text" at bounding box center [670, 238] width 423 height 46
type input "Technique"
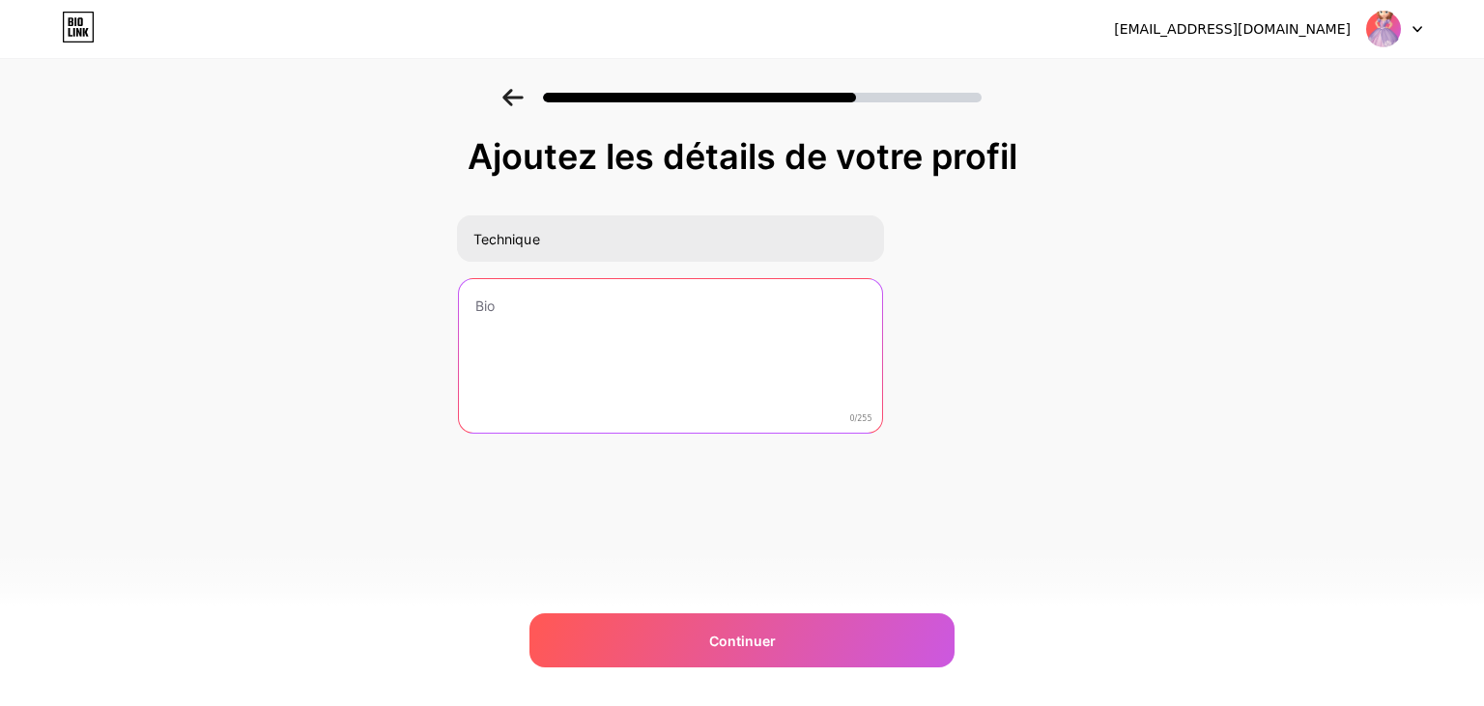
click at [600, 331] on textarea at bounding box center [670, 357] width 423 height 156
drag, startPoint x: 502, startPoint y: 300, endPoint x: 464, endPoint y: 303, distance: 38.8
click at [464, 303] on textarea at bounding box center [669, 356] width 427 height 157
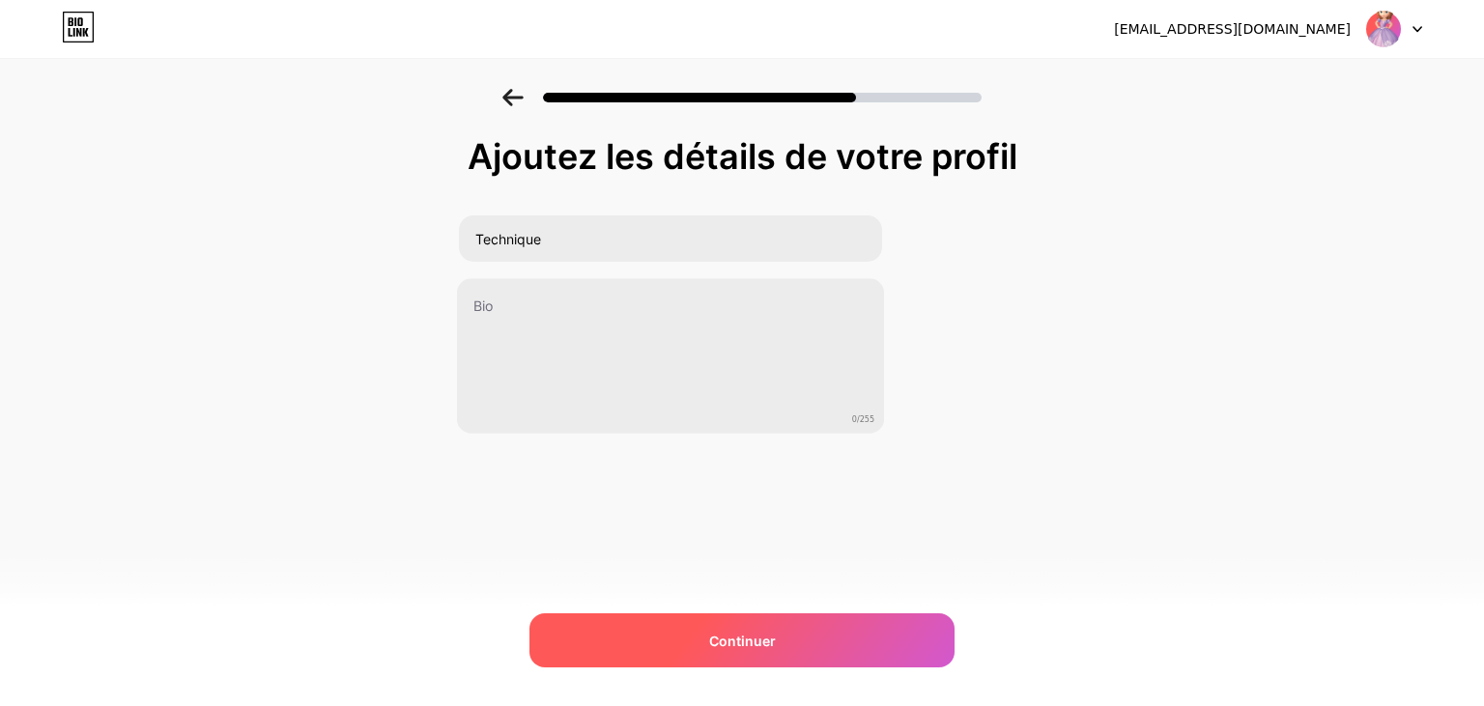
click at [807, 644] on div "Continuer" at bounding box center [741, 640] width 425 height 54
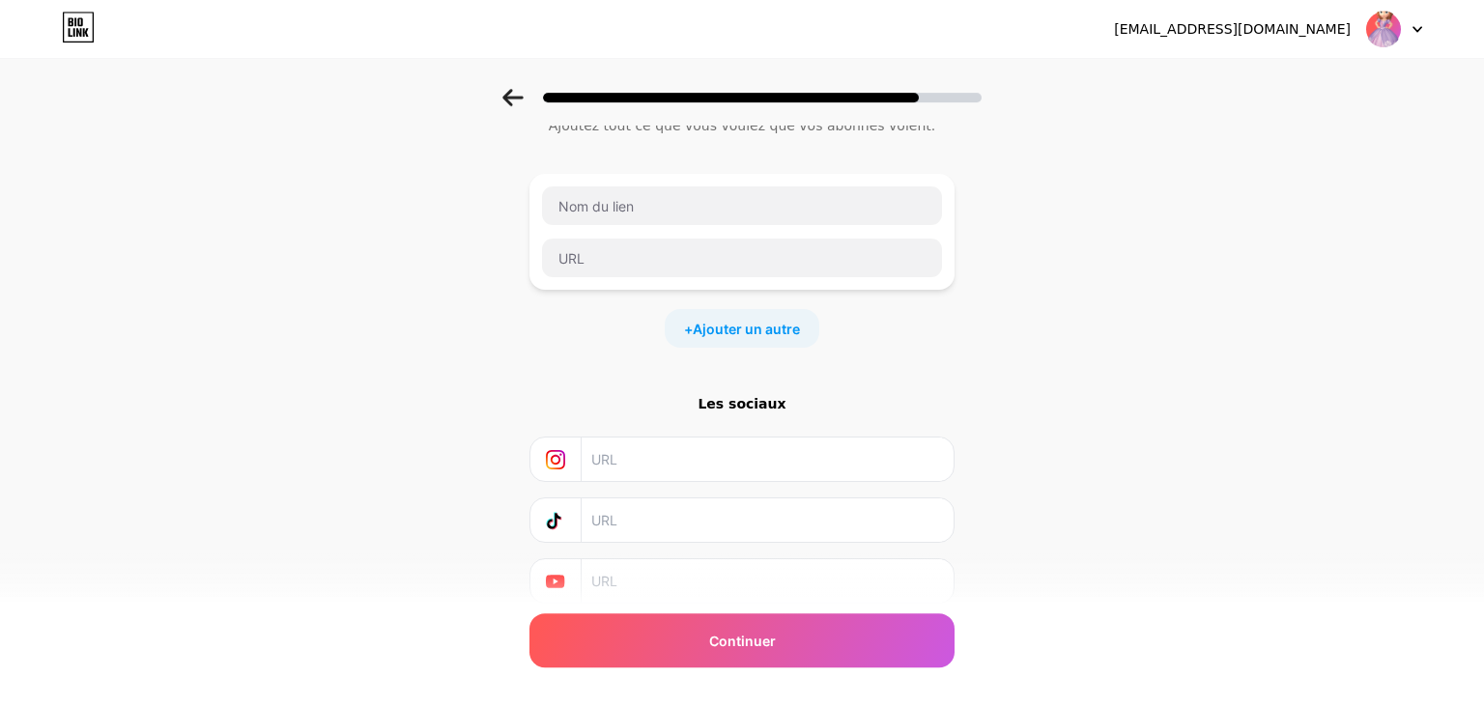
scroll to position [35, 0]
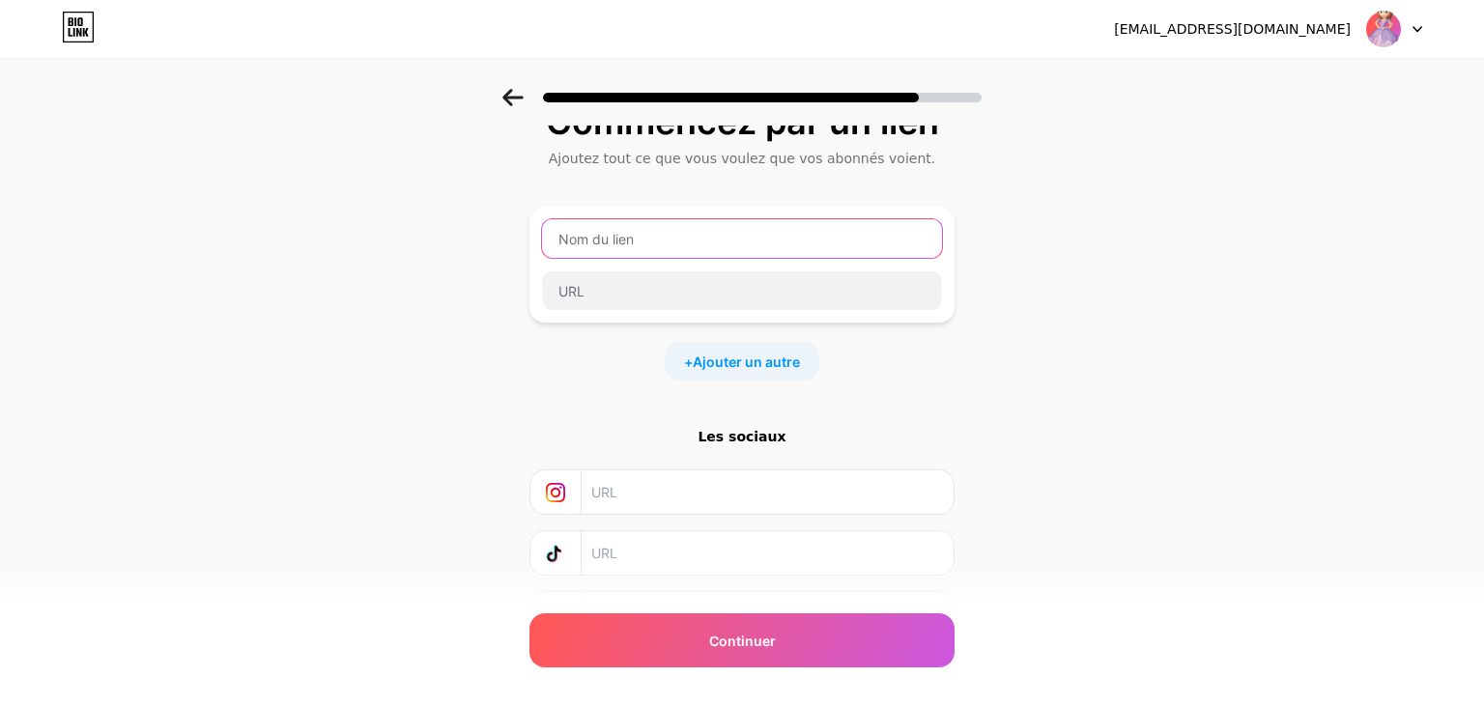
click at [651, 245] on input "text" at bounding box center [742, 238] width 400 height 39
type input "Web"
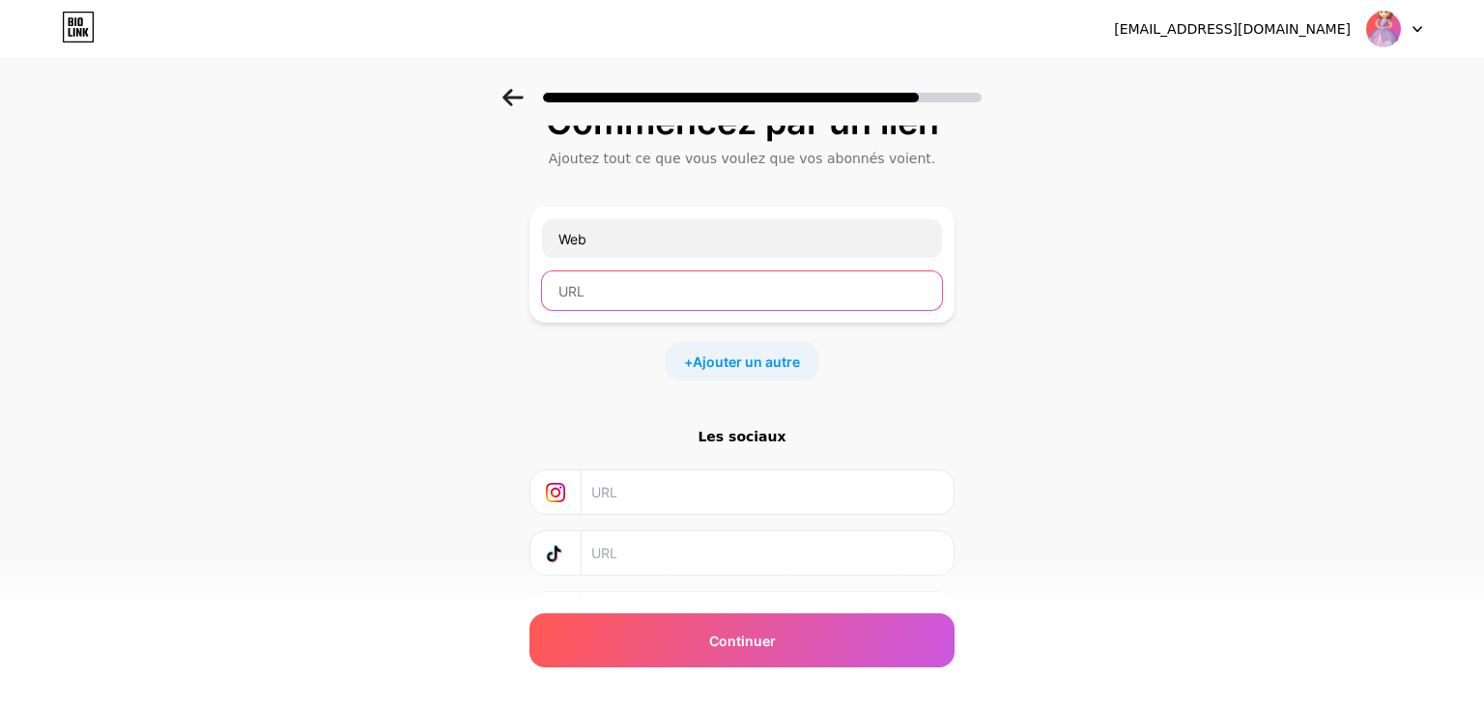
click at [636, 294] on input "text" at bounding box center [742, 290] width 400 height 39
paste input "https://excellence-swimmingpool.mu/en/home/"
type input "https://excellence-swimmingpool.mu/en/home/"
click at [711, 361] on span "Ajouter un autre" at bounding box center [746, 362] width 107 height 20
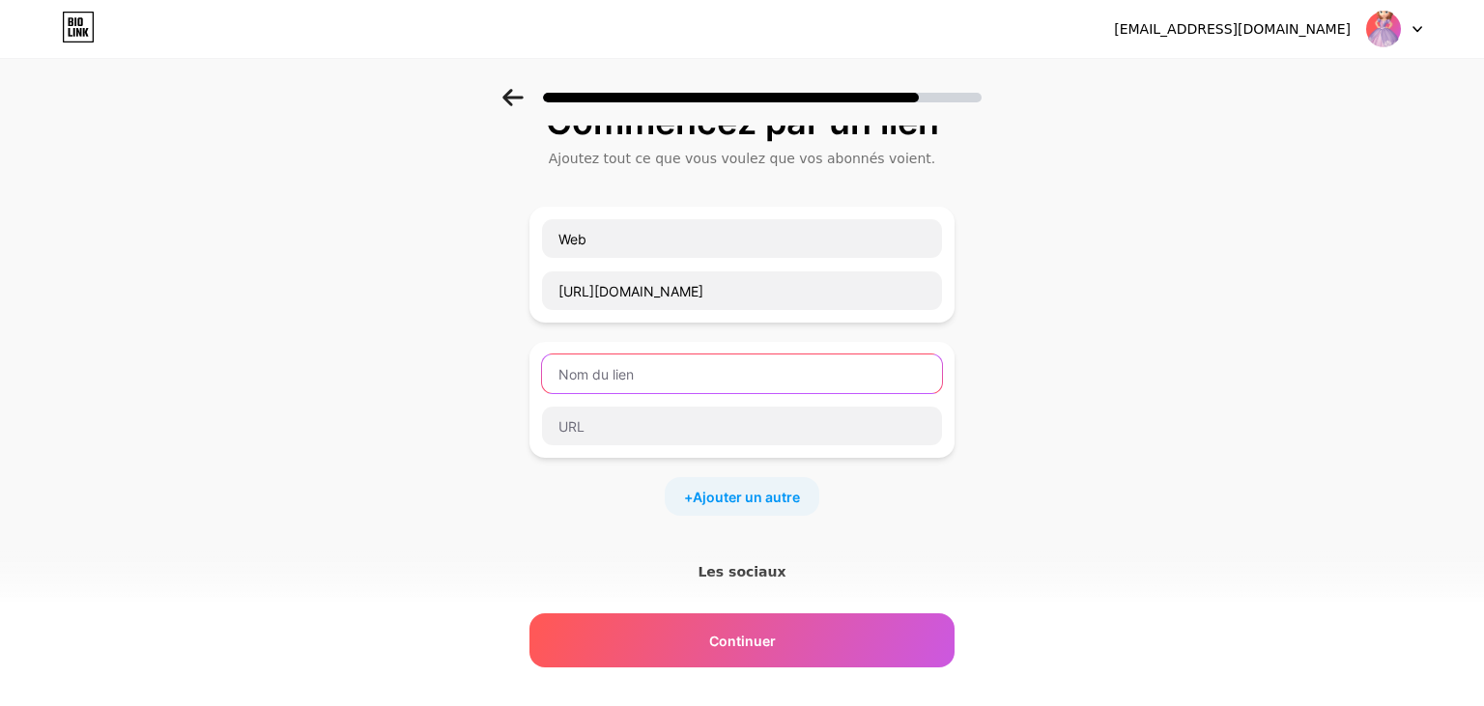
click at [624, 379] on input "text" at bounding box center [742, 374] width 400 height 39
type input "facebook"
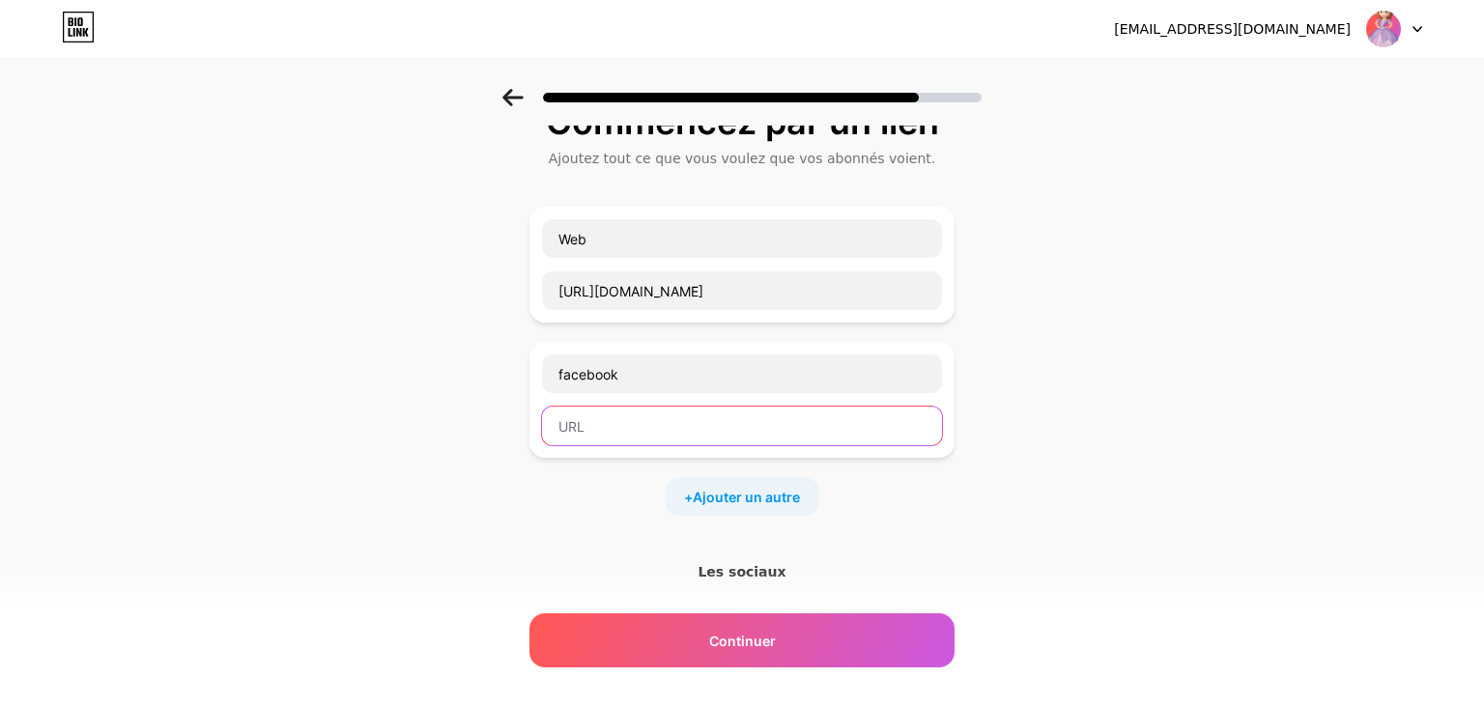
click at [636, 432] on input "text" at bounding box center [742, 426] width 400 height 39
paste input "https://www.facebook.com/excellence.swimming.pool"
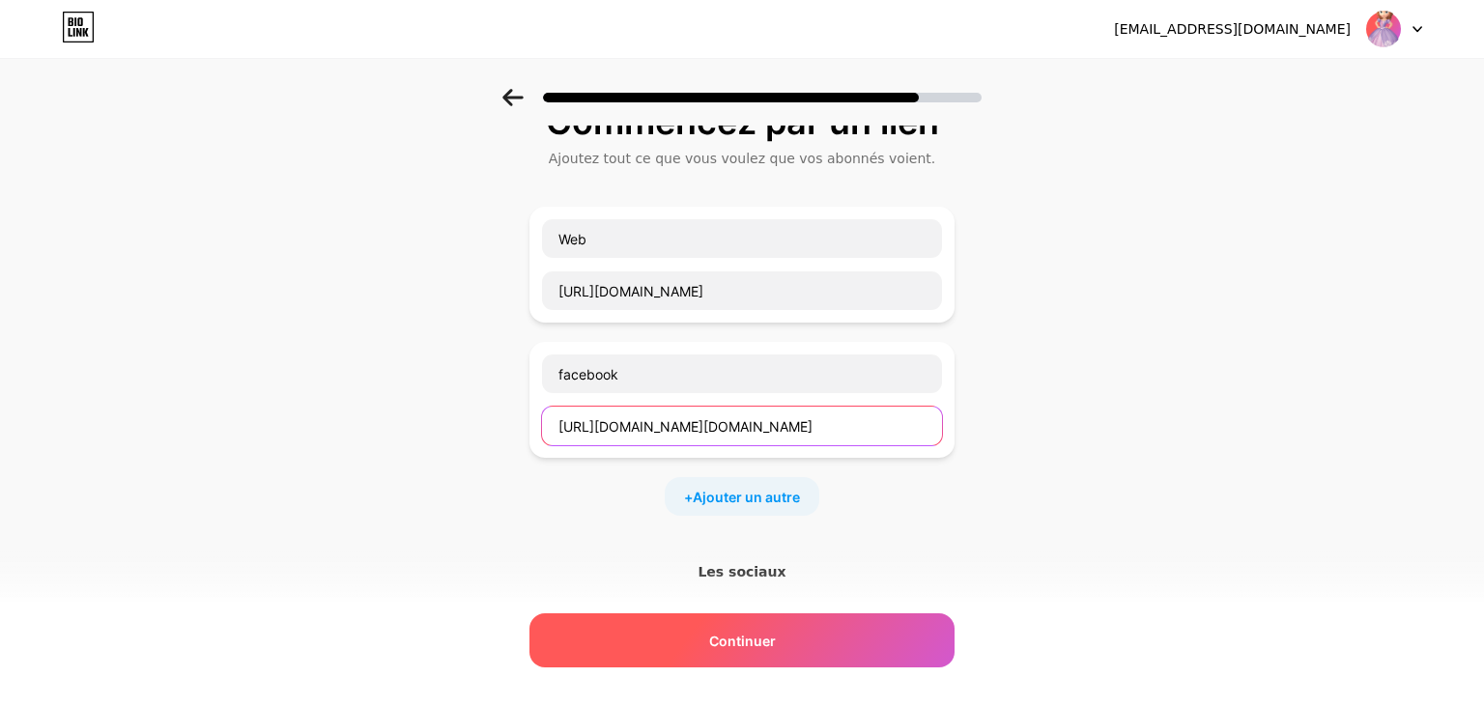
type input "https://www.facebook.com/excellence.swimming.pool"
click at [744, 636] on span "Continuer" at bounding box center [742, 641] width 67 height 20
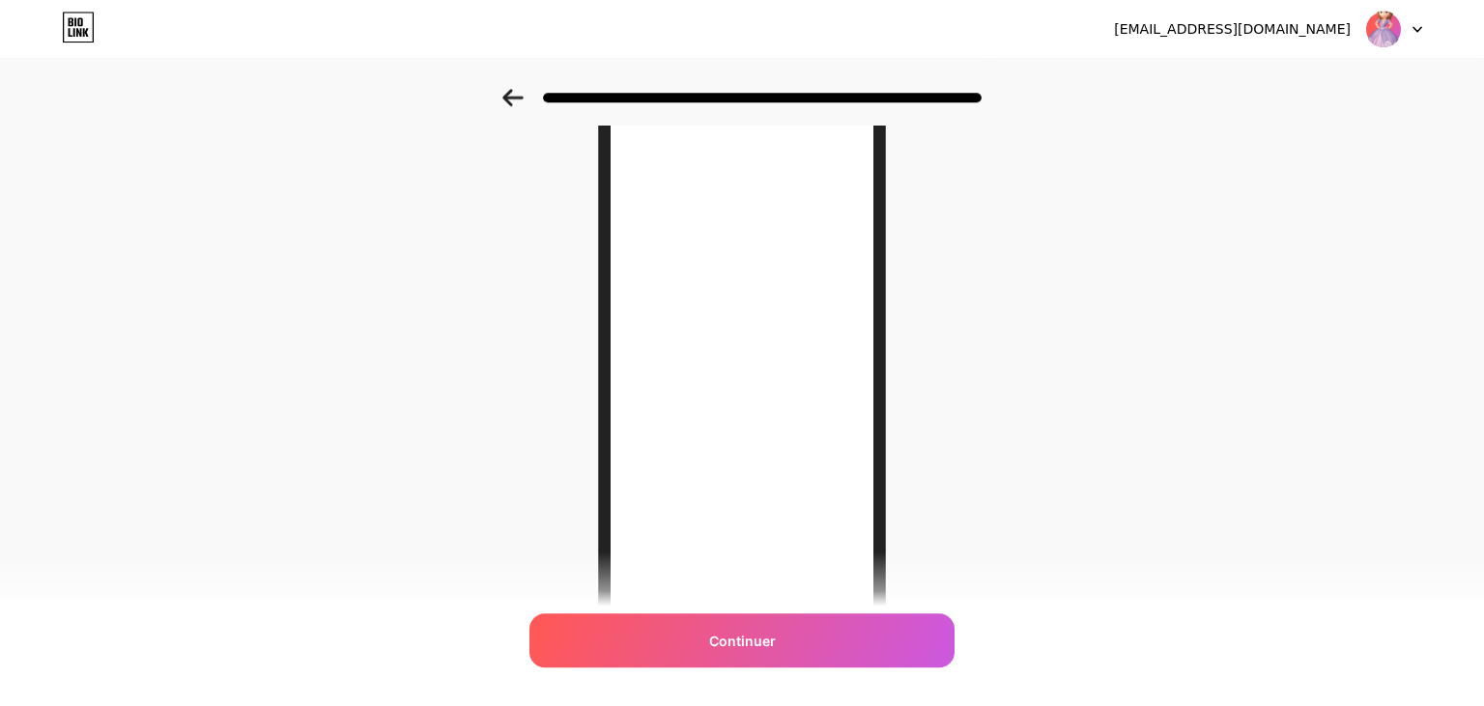
scroll to position [0, 0]
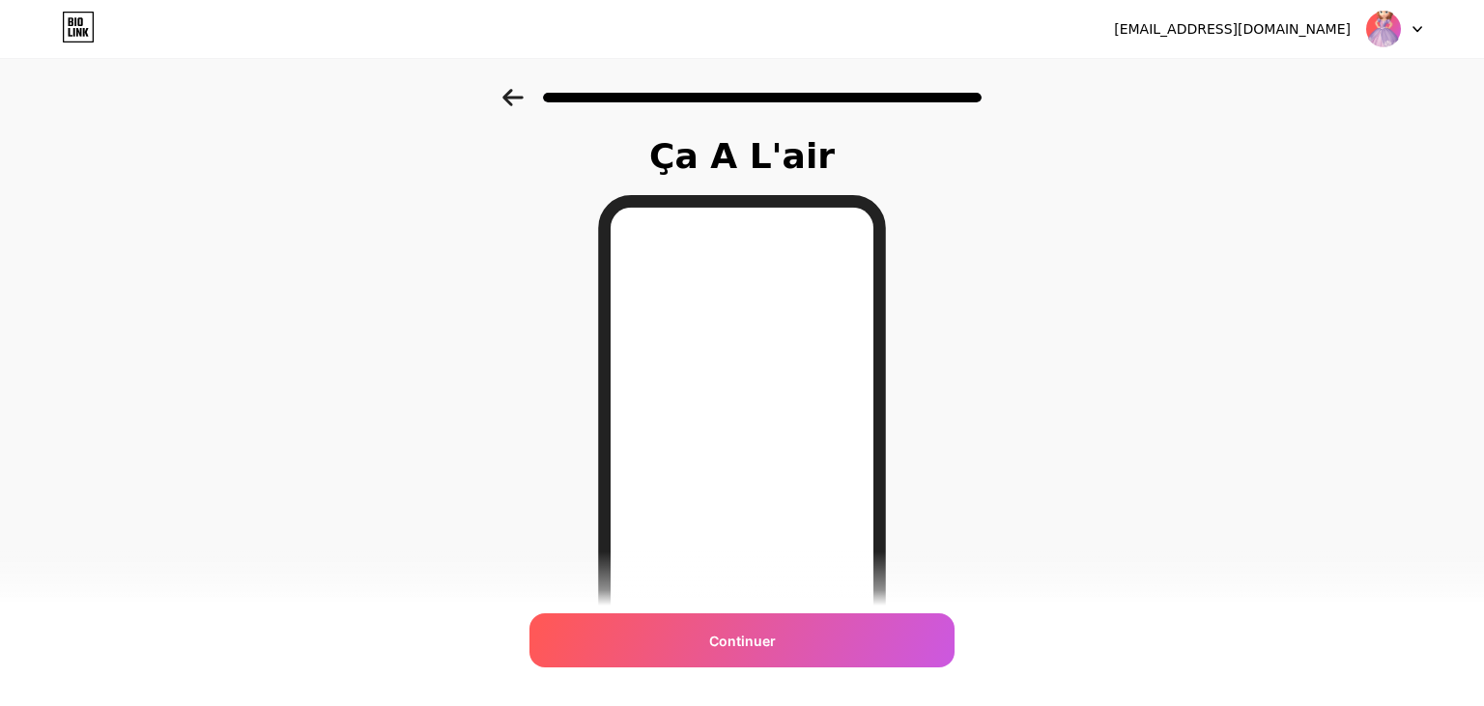
click at [515, 95] on icon at bounding box center [512, 97] width 21 height 17
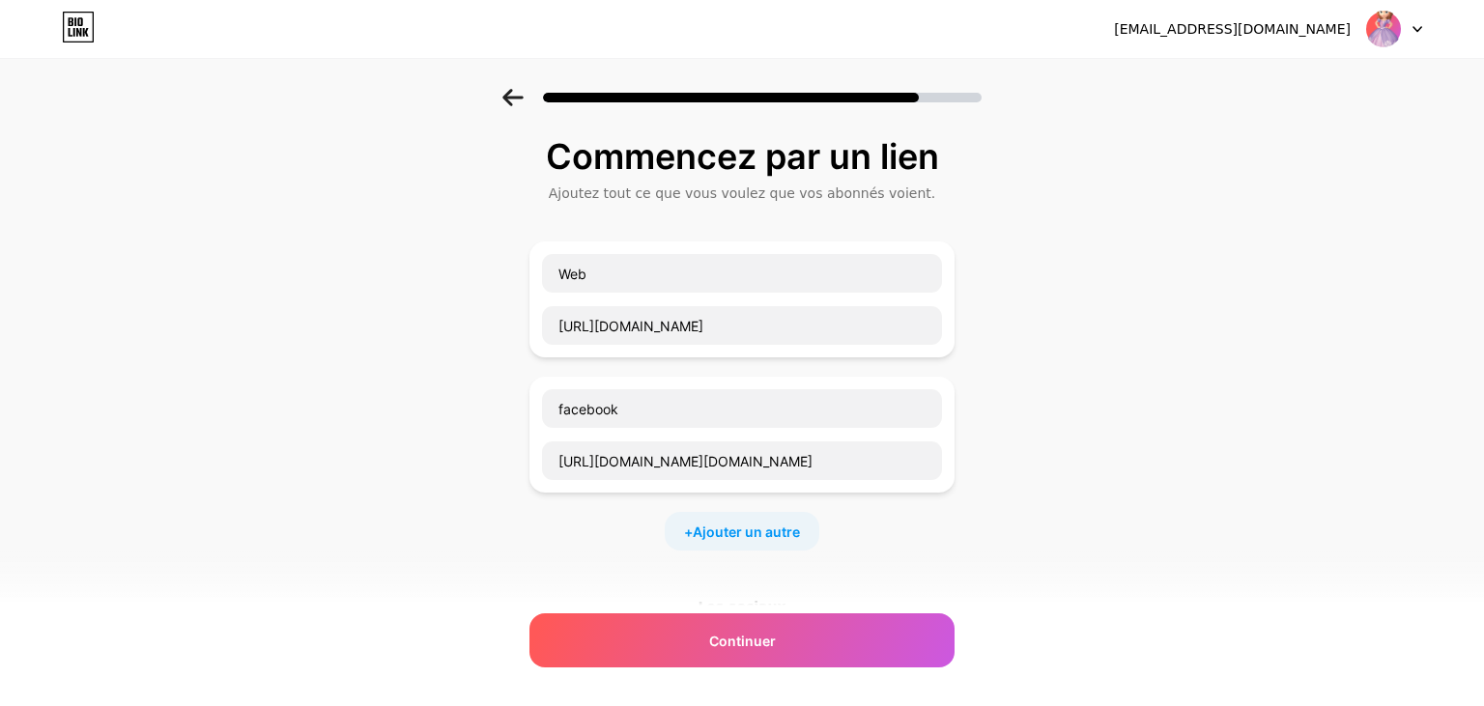
click at [515, 95] on icon at bounding box center [512, 97] width 21 height 17
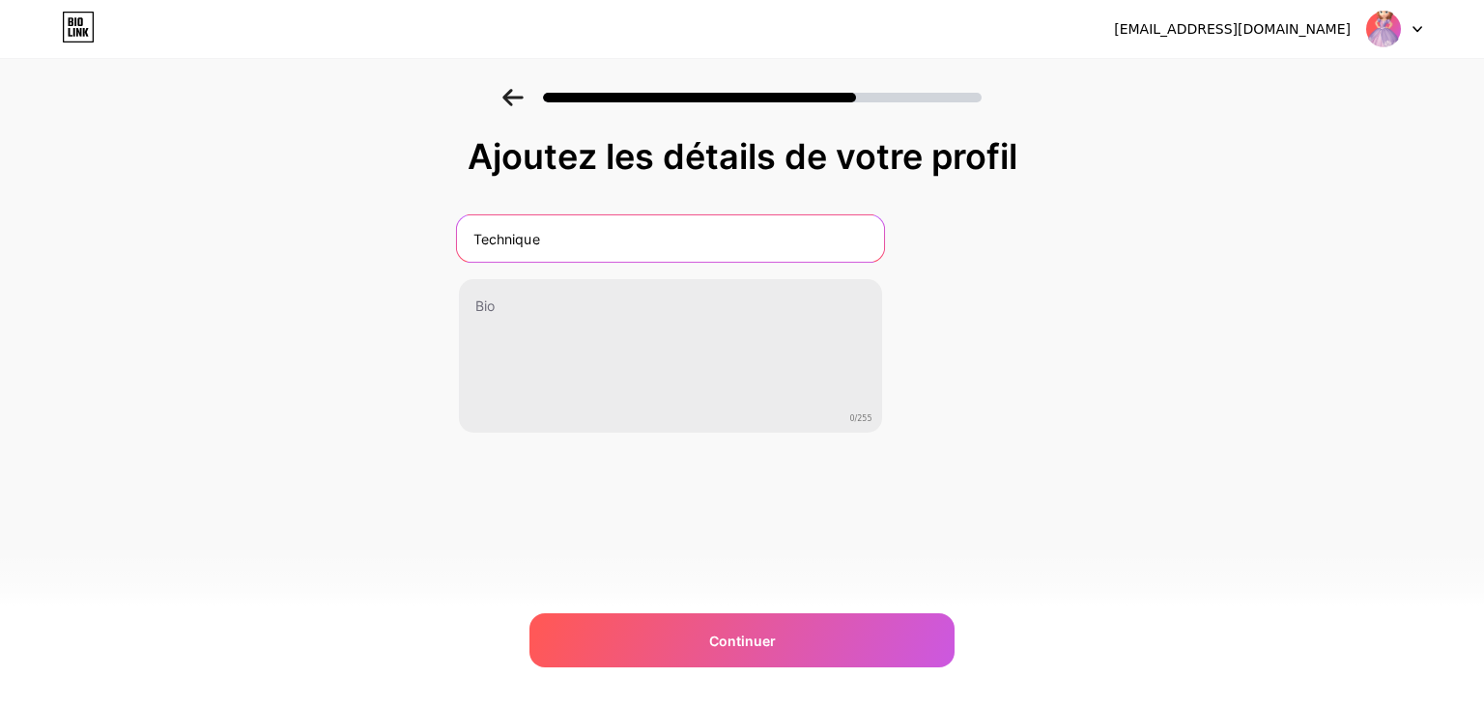
drag, startPoint x: 562, startPoint y: 242, endPoint x: 423, endPoint y: 210, distance: 142.7
click at [456, 215] on input "Technique" at bounding box center [669, 238] width 427 height 46
type input "Excellence swimming pool"
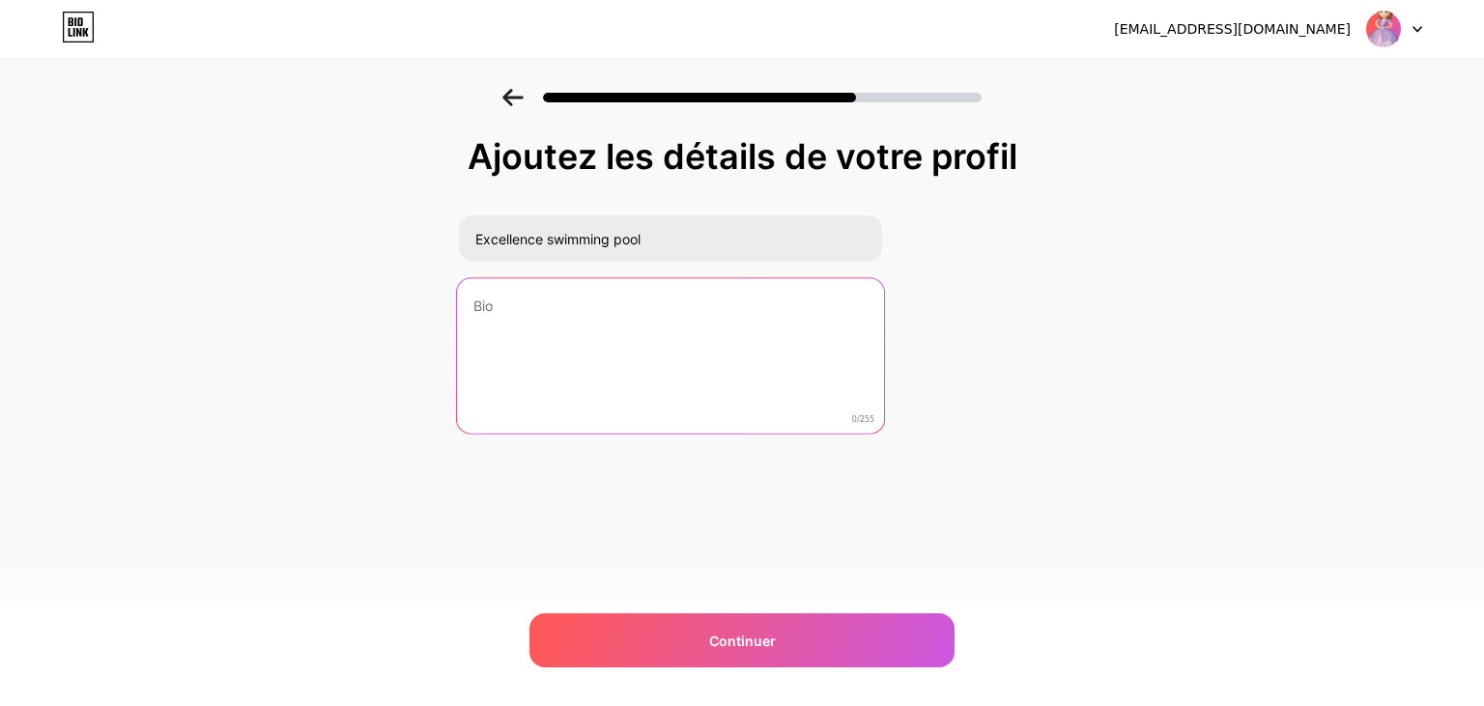
click at [544, 311] on textarea at bounding box center [669, 356] width 427 height 157
paste textarea "Ensemble, Concevons la piscine de vos rêves"
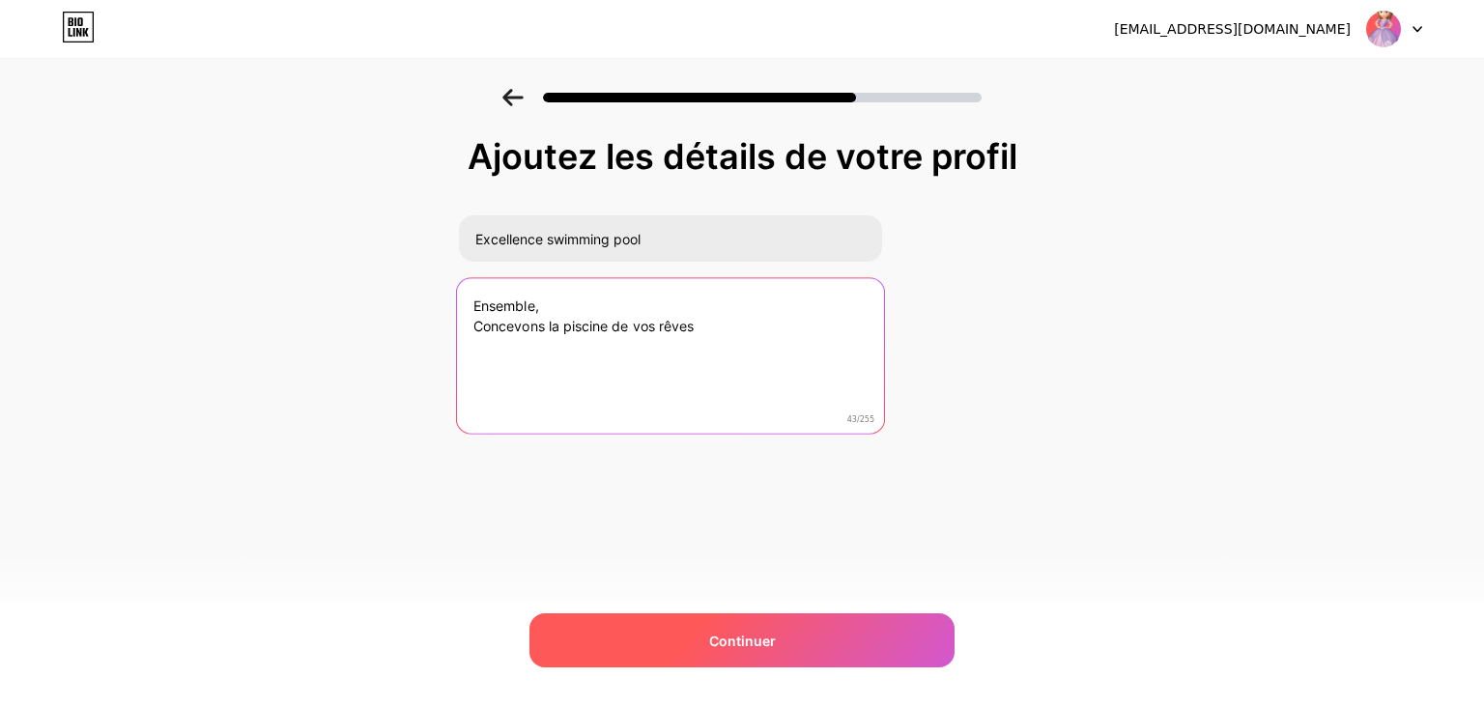
type textarea "Ensemble, Concevons la piscine de vos rêves"
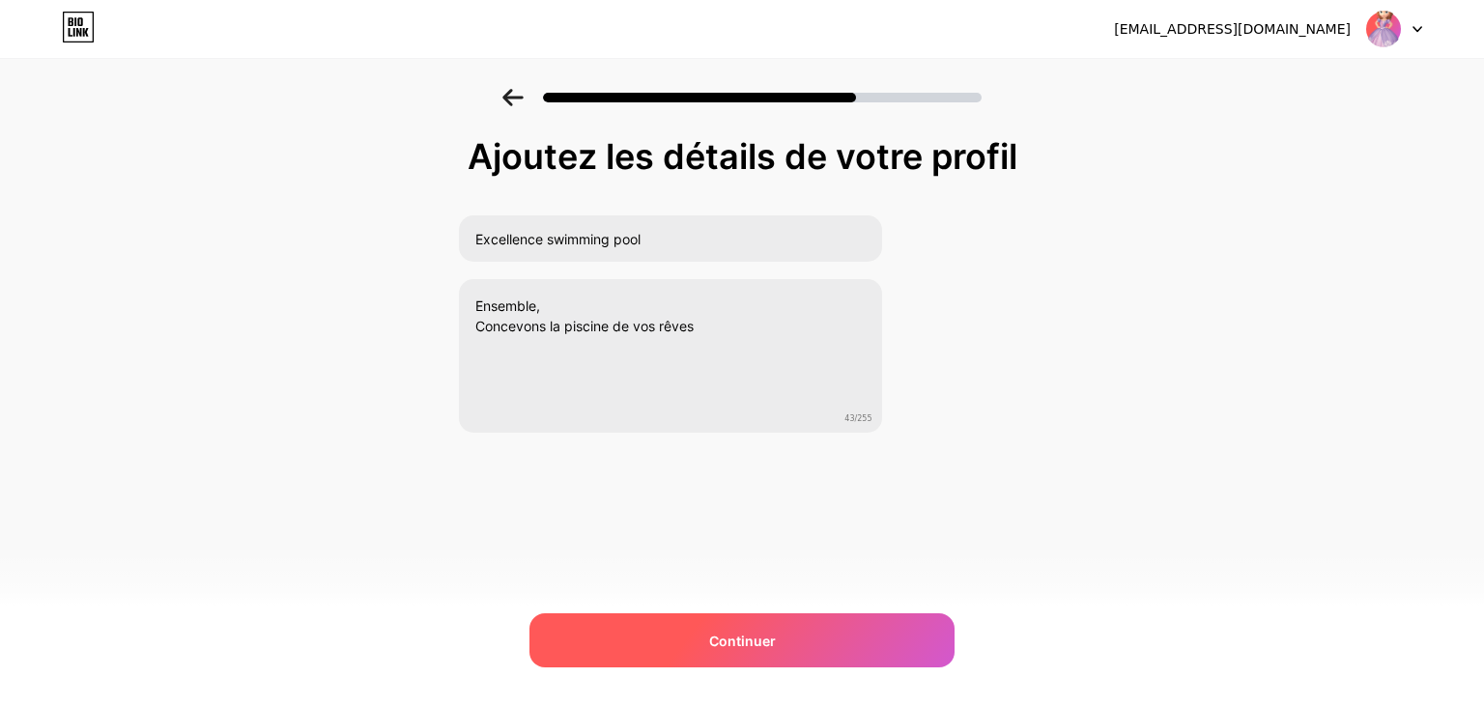
click at [759, 647] on span "Continuer" at bounding box center [742, 641] width 67 height 20
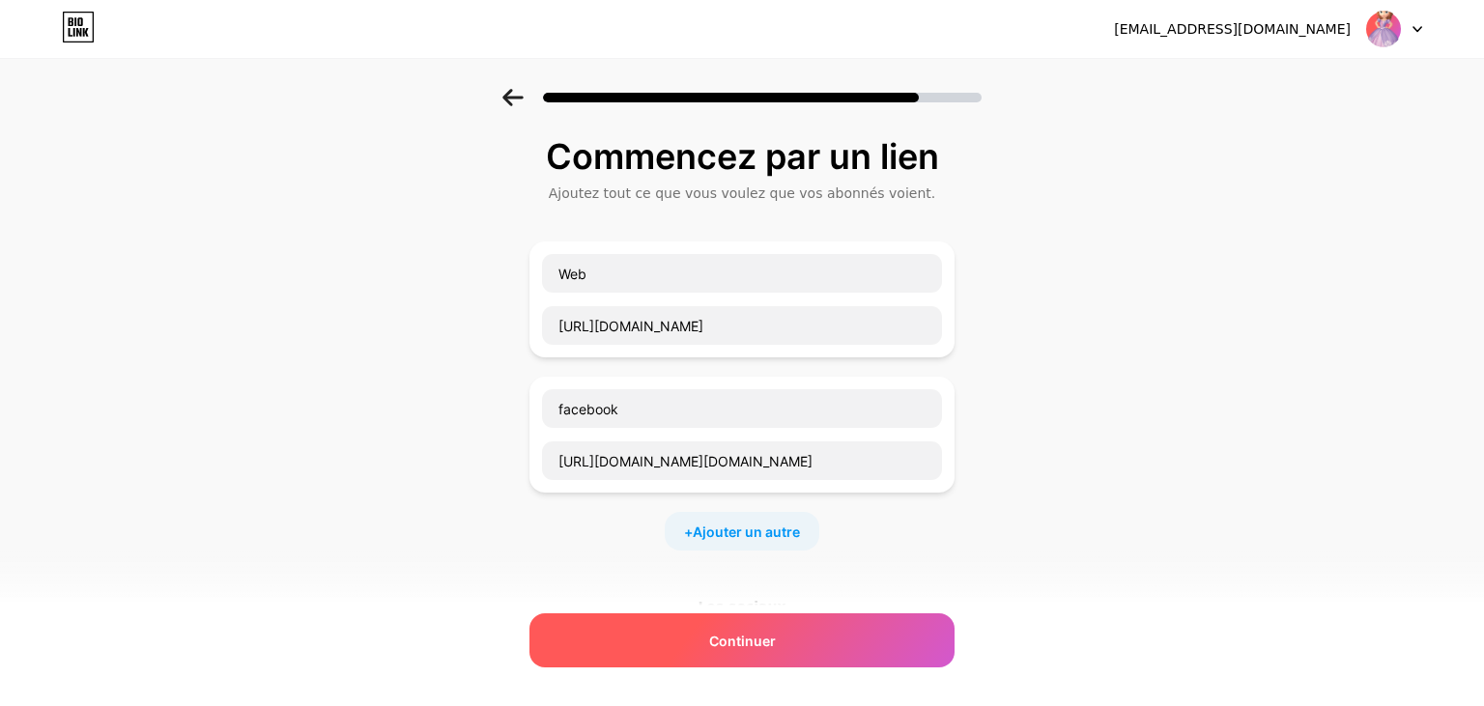
click at [751, 640] on span "Continuer" at bounding box center [742, 641] width 67 height 20
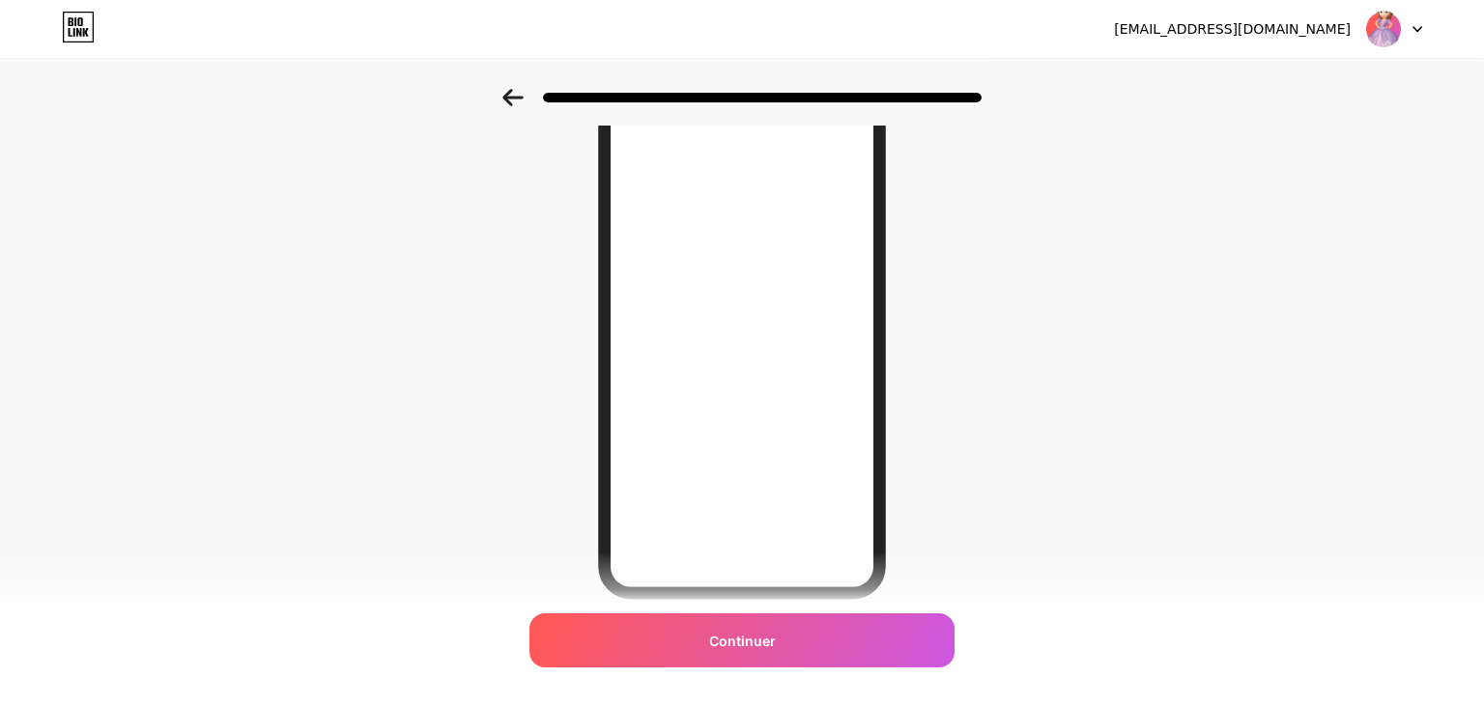
scroll to position [204, 0]
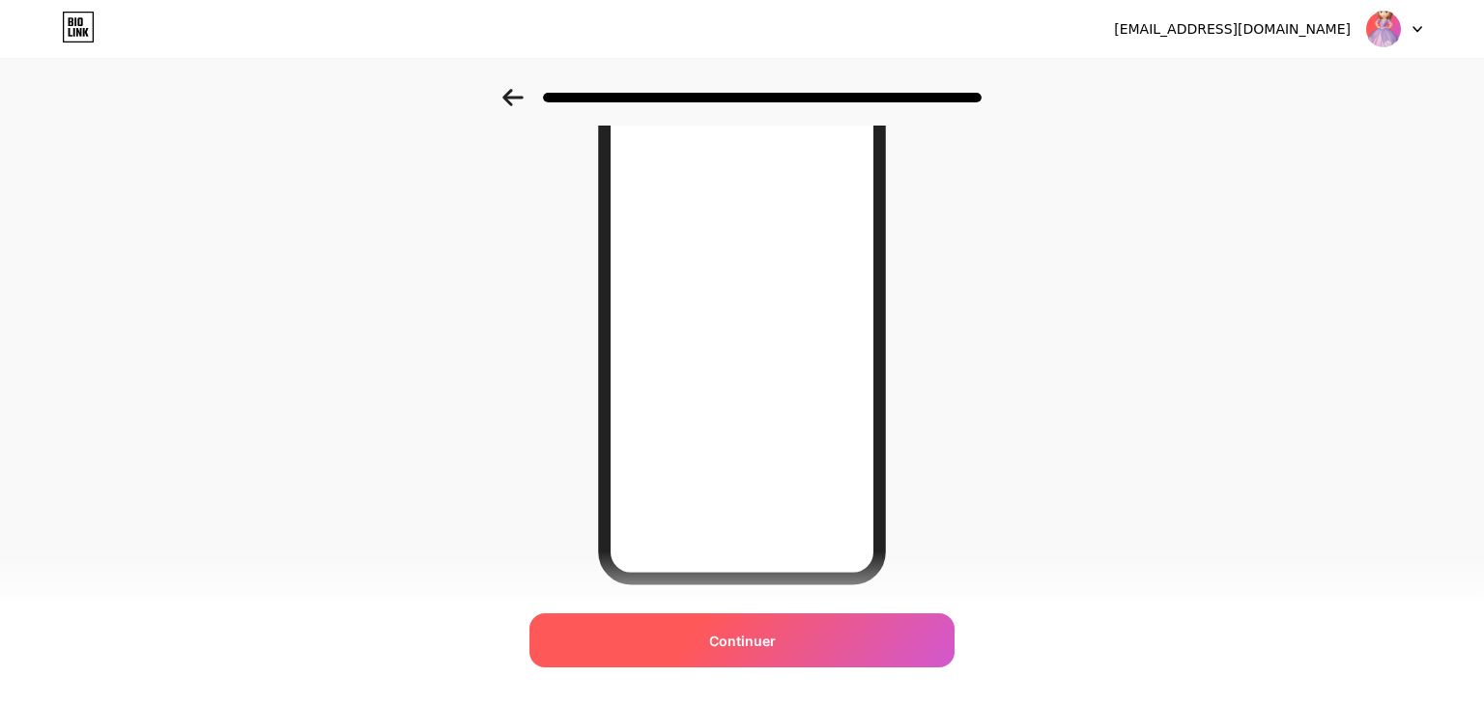
click at [701, 640] on div "Continuer" at bounding box center [741, 640] width 425 height 54
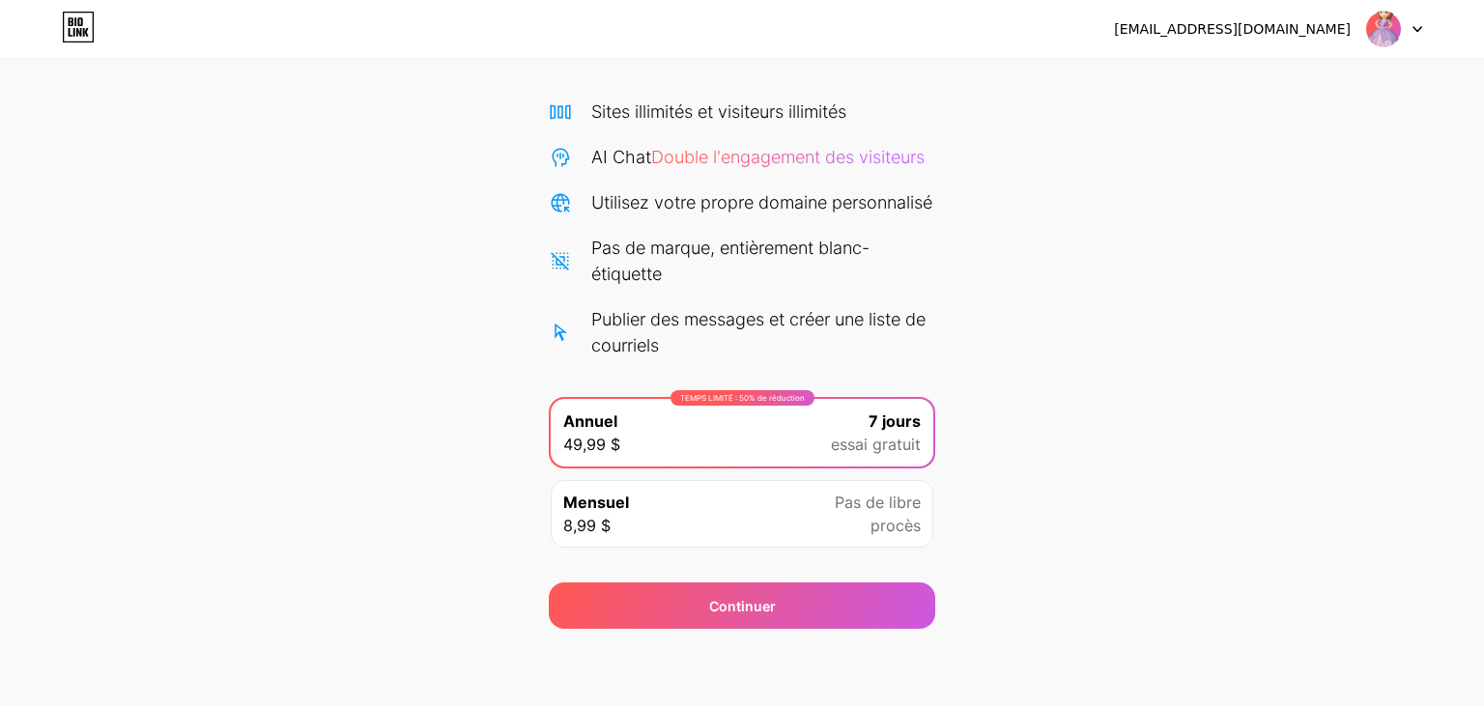
scroll to position [174, 0]
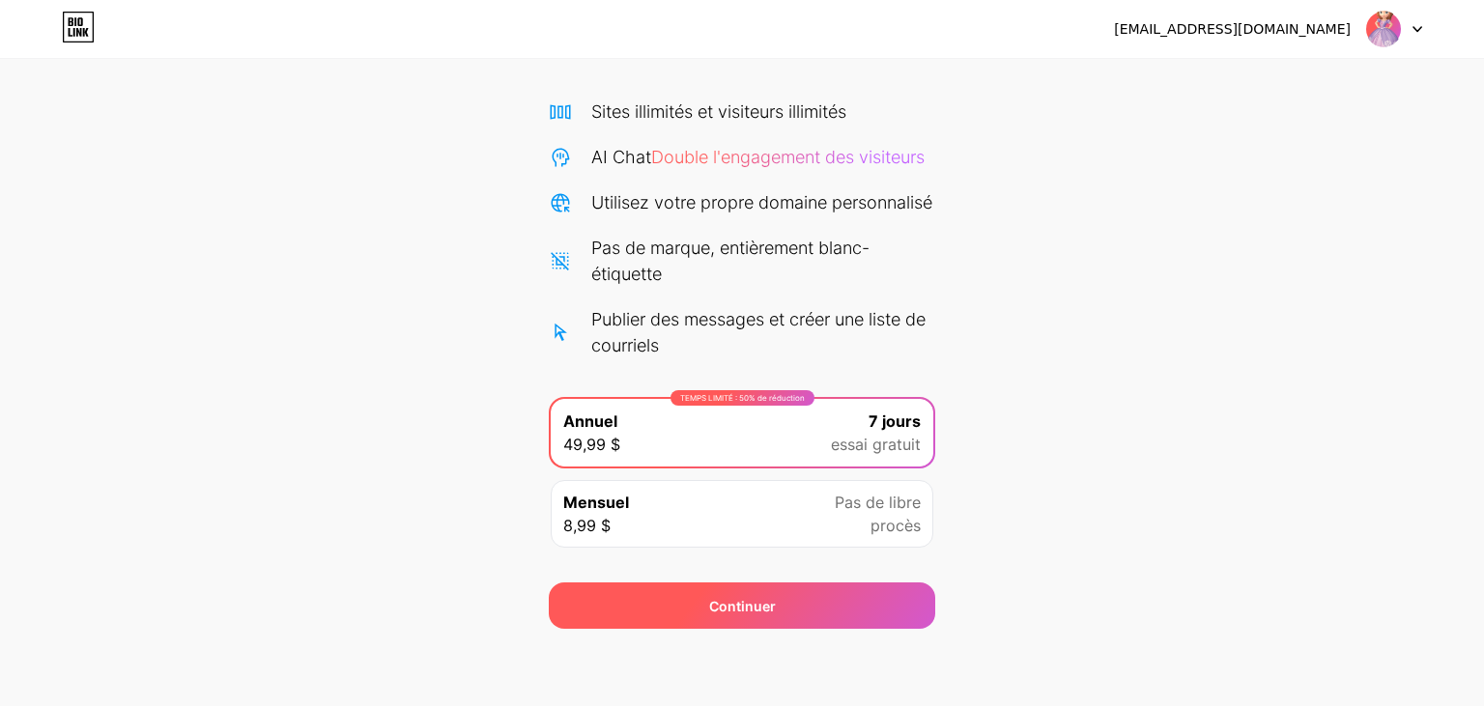
click at [796, 613] on div "Continuer" at bounding box center [742, 606] width 386 height 46
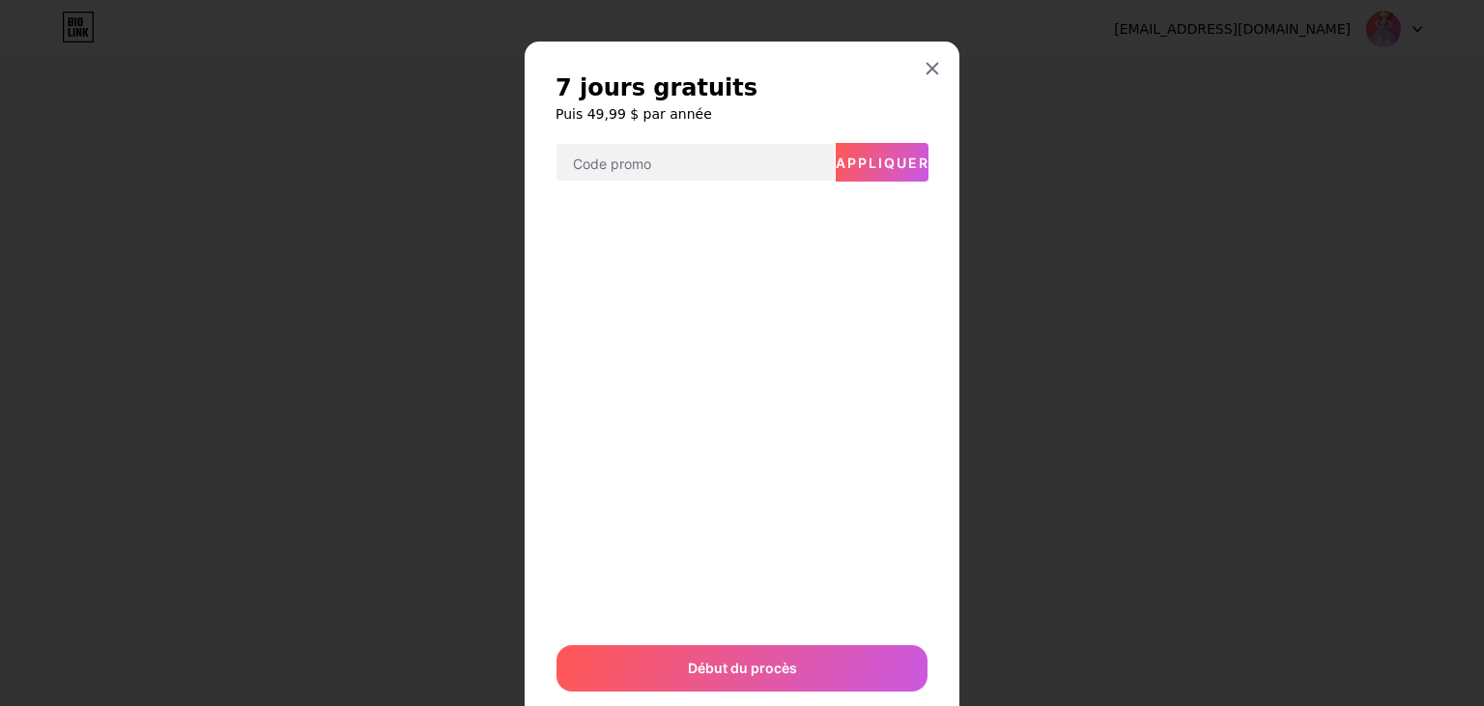
scroll to position [0, 0]
click at [933, 68] on icon at bounding box center [932, 69] width 15 height 15
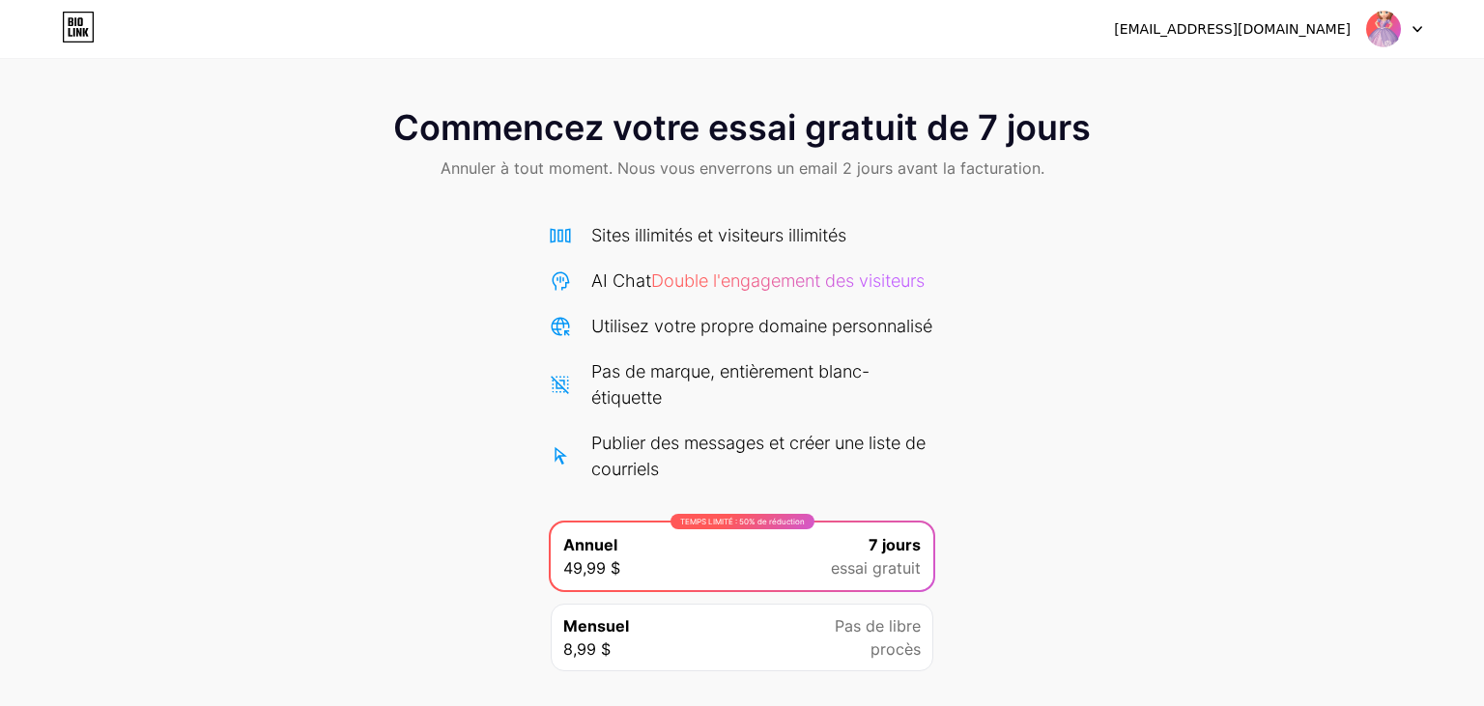
click at [128, 185] on div "Commencez votre essai gratuit de 7 jours Annuler à tout moment. Nous vous enver…" at bounding box center [742, 146] width 1484 height 114
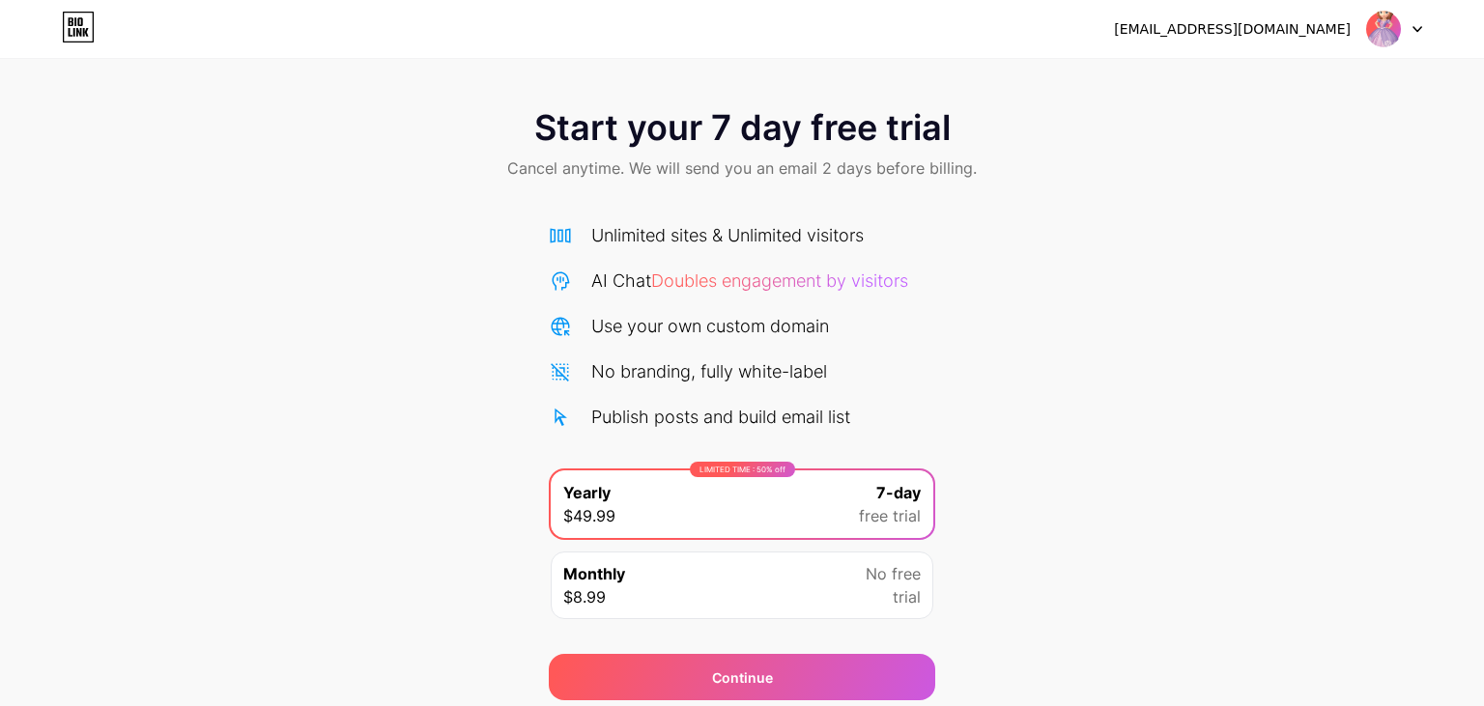
scroll to position [70, 0]
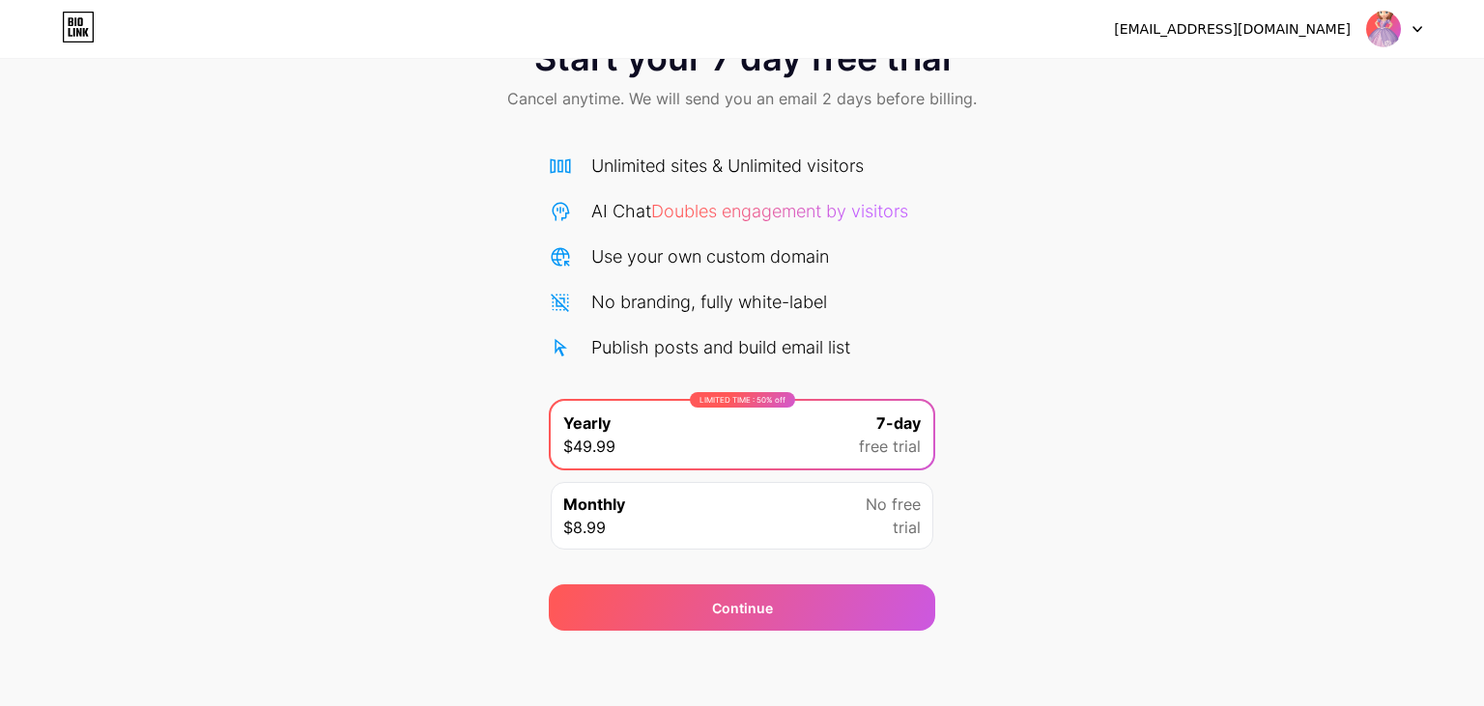
click at [1413, 25] on div at bounding box center [1394, 29] width 56 height 35
